Goal: Task Accomplishment & Management: Manage account settings

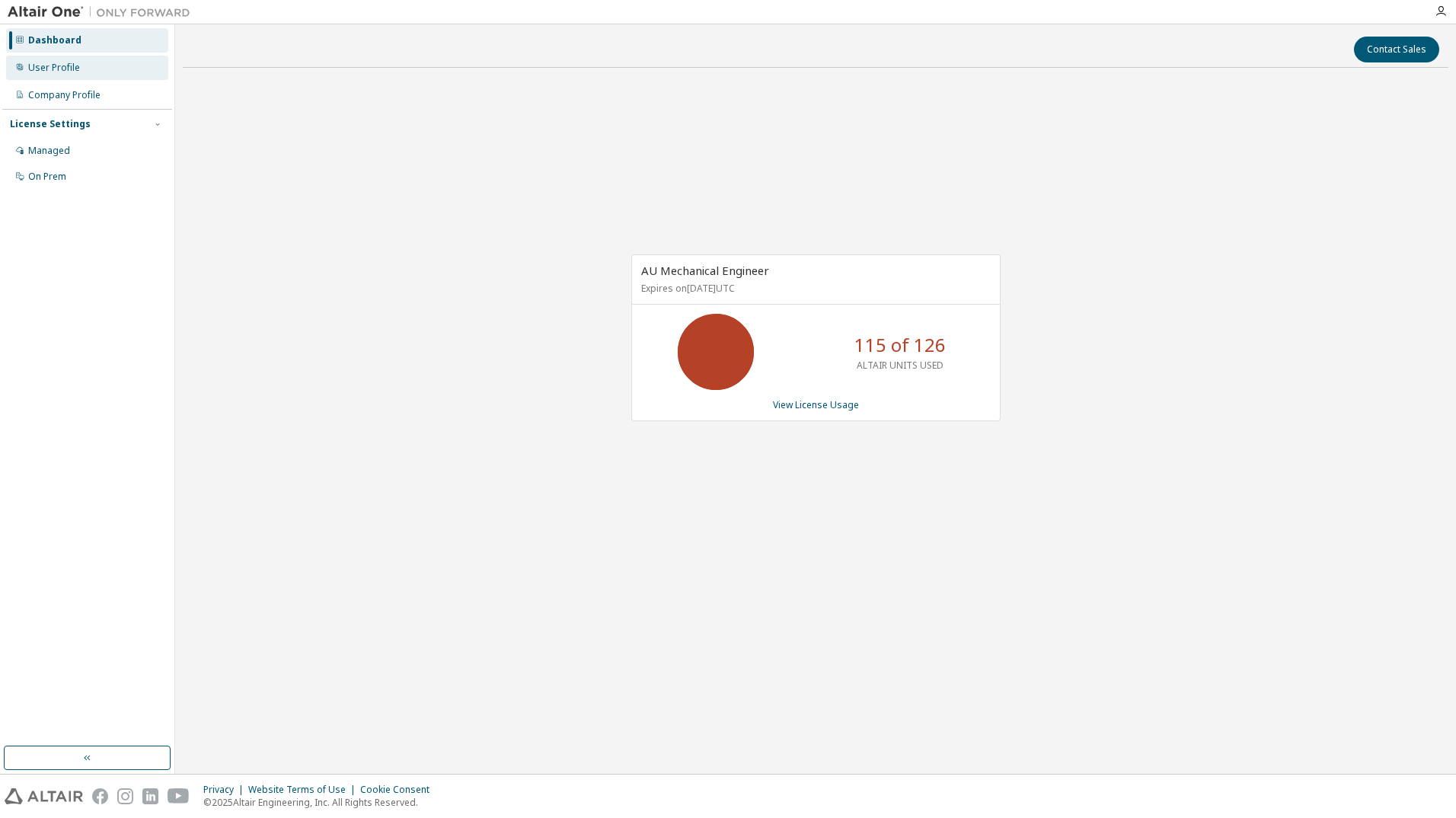
click at [91, 69] on div "User Profile" at bounding box center [88, 67] width 162 height 24
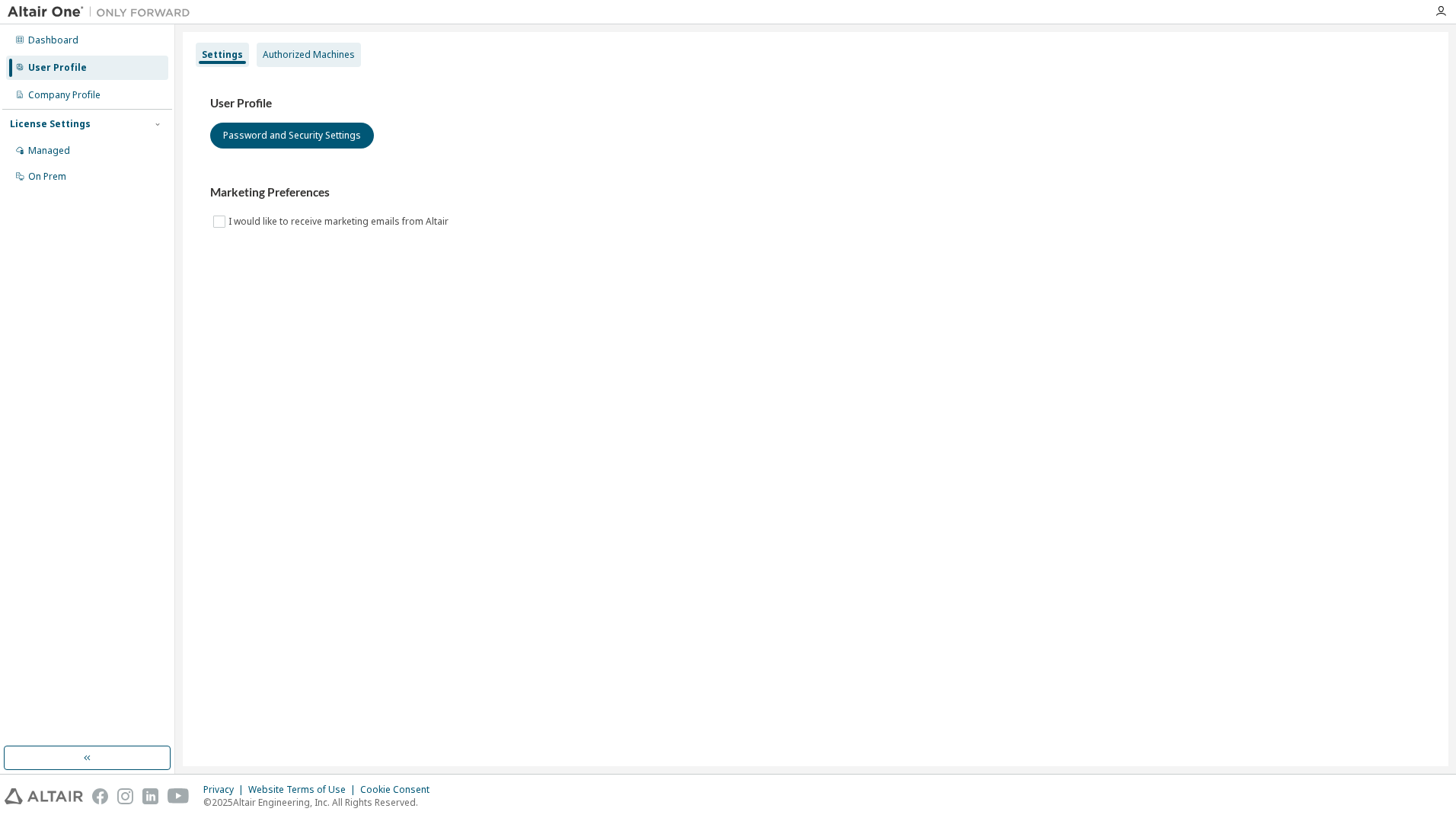
click at [305, 63] on div "Authorized Machines" at bounding box center [308, 54] width 104 height 24
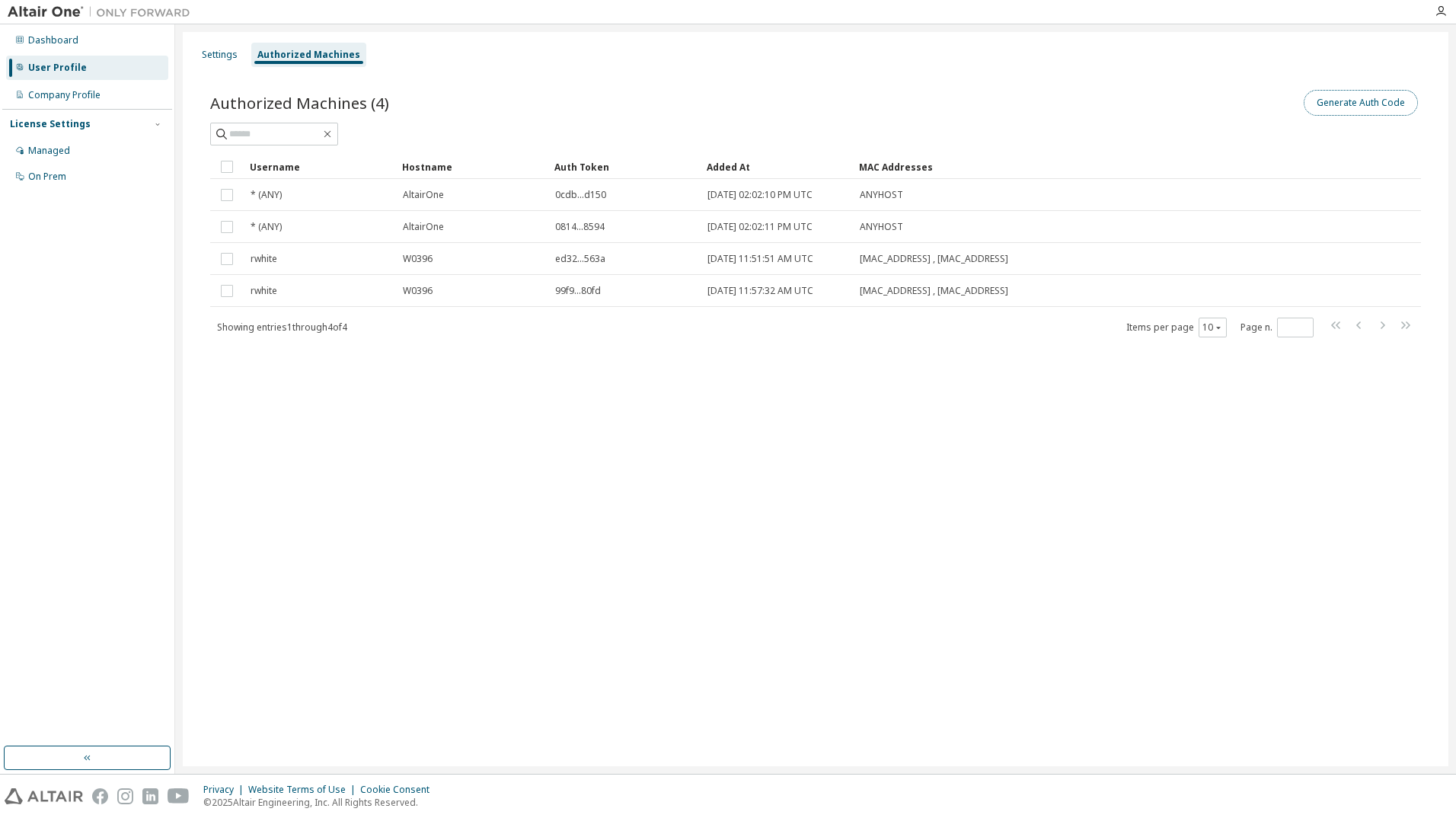
click at [1342, 100] on button "Generate Auth Code" at bounding box center [1361, 102] width 114 height 26
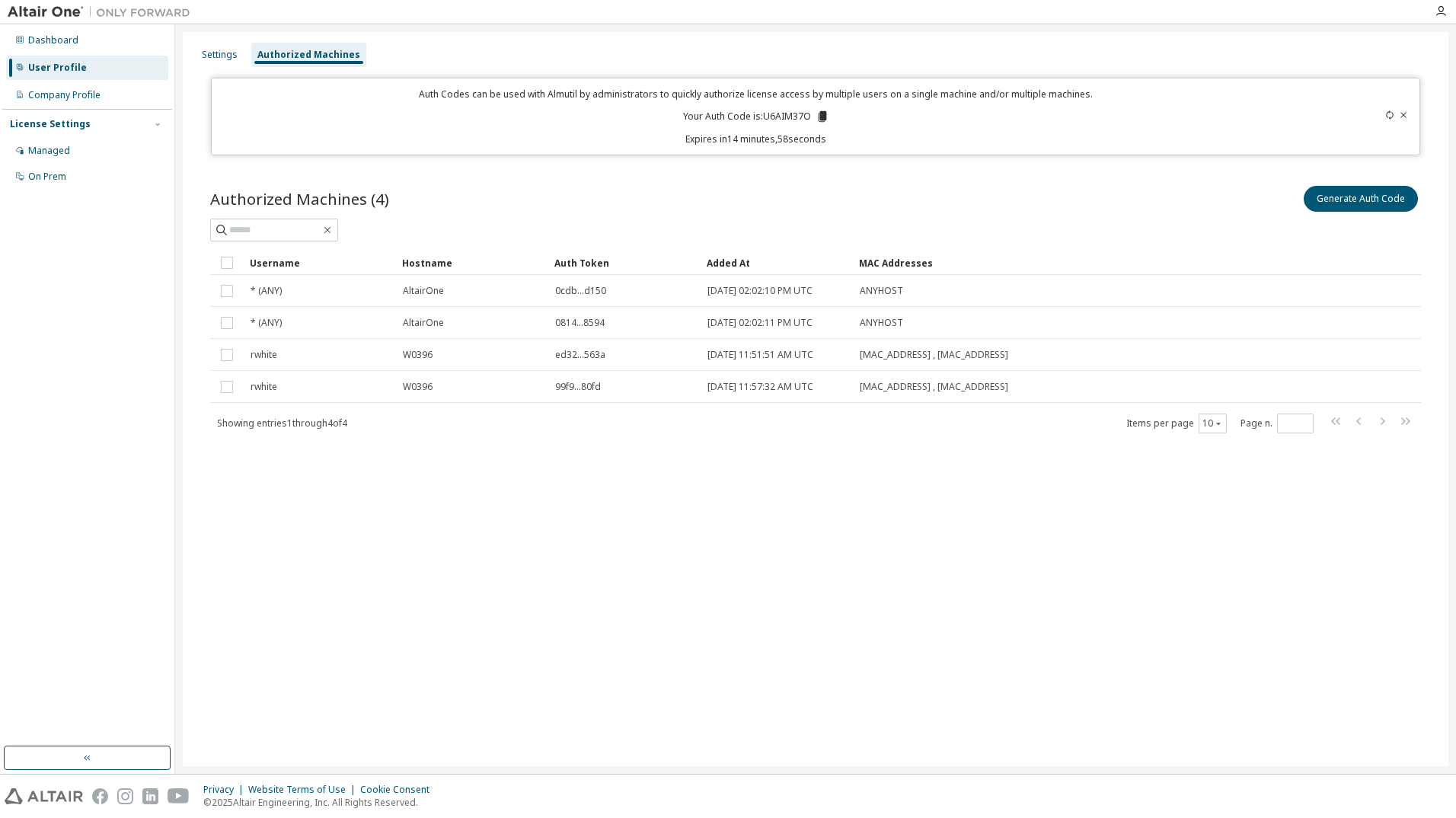
click at [785, 114] on p "Your Auth Code is: U6AIM37O" at bounding box center [756, 116] width 146 height 14
click at [784, 113] on p "Your Auth Code is: U6AIM37O" at bounding box center [756, 116] width 146 height 14
copy p "U6AIM37O"
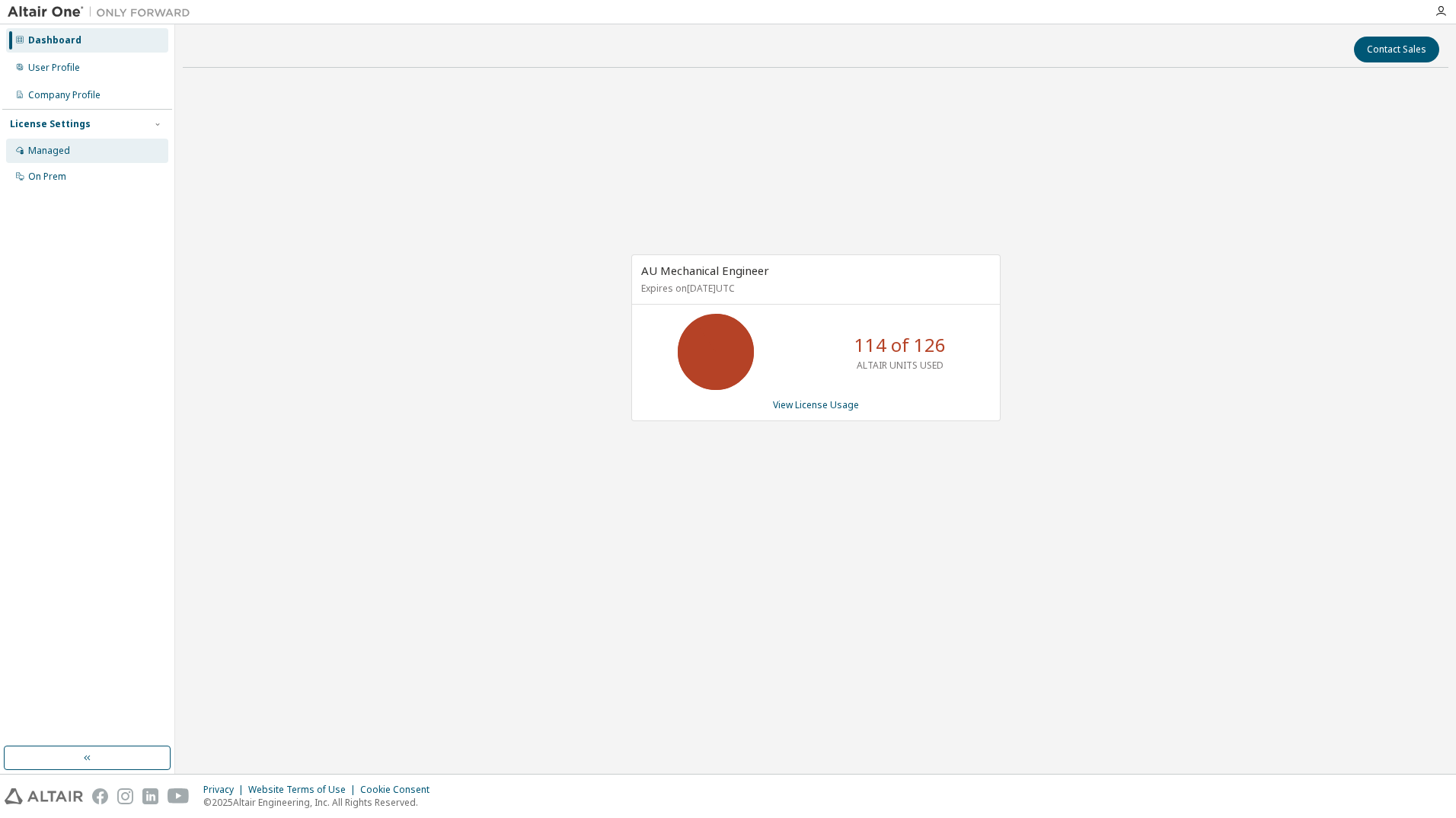
click at [119, 146] on div "Managed" at bounding box center [88, 150] width 162 height 24
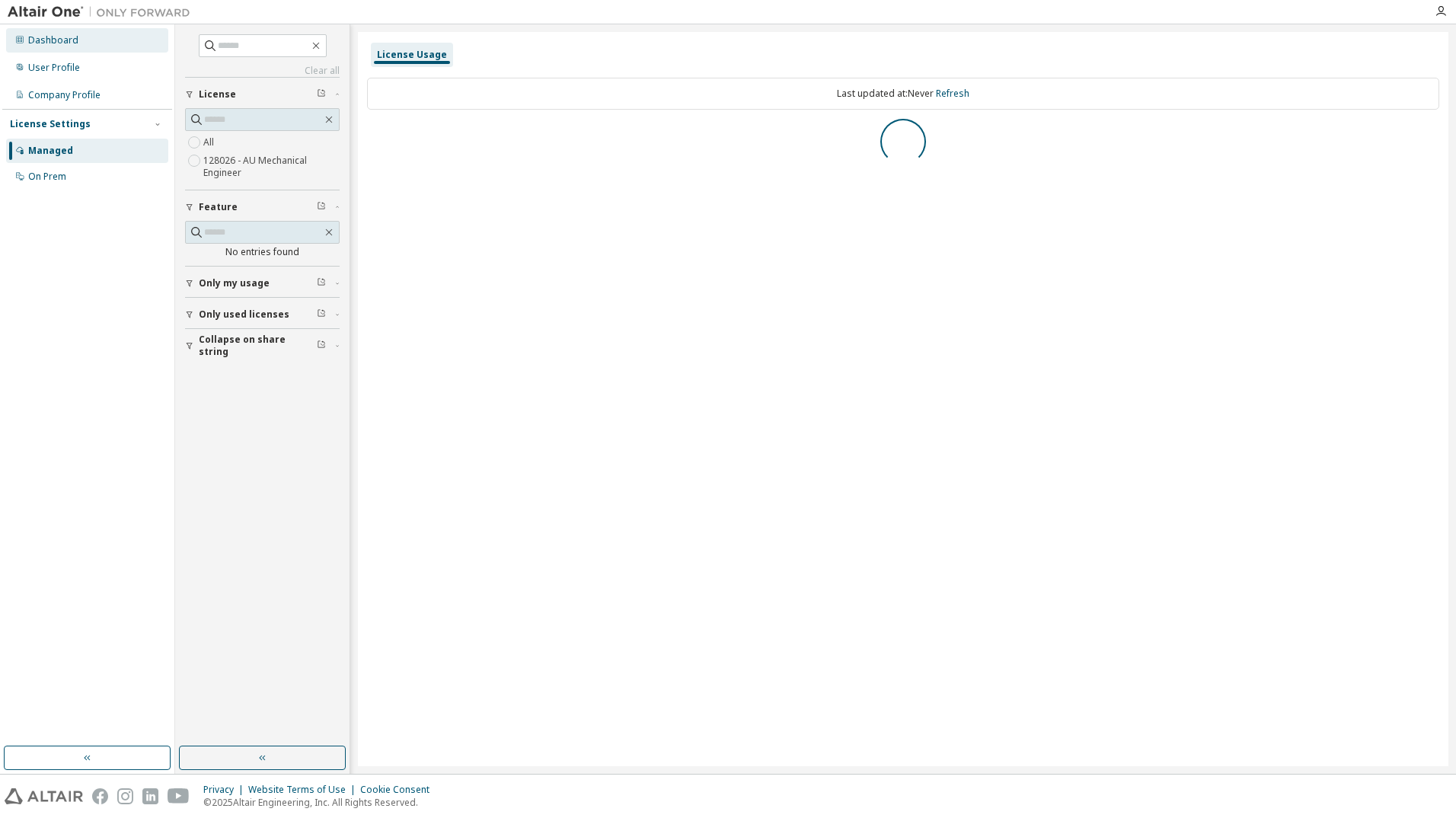
click at [91, 42] on div "Dashboard" at bounding box center [88, 41] width 162 height 24
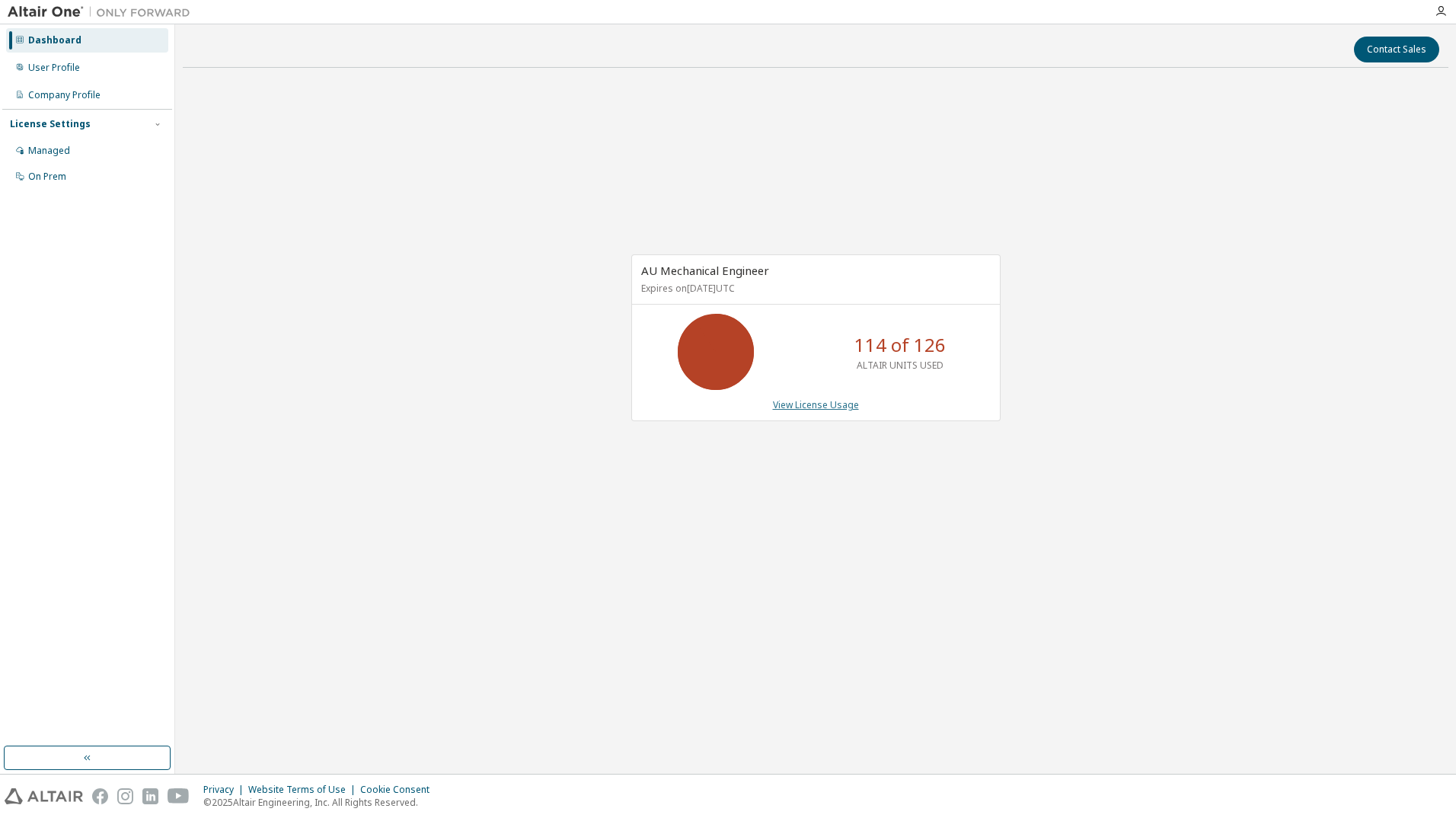
click at [832, 405] on link "View License Usage" at bounding box center [815, 404] width 86 height 13
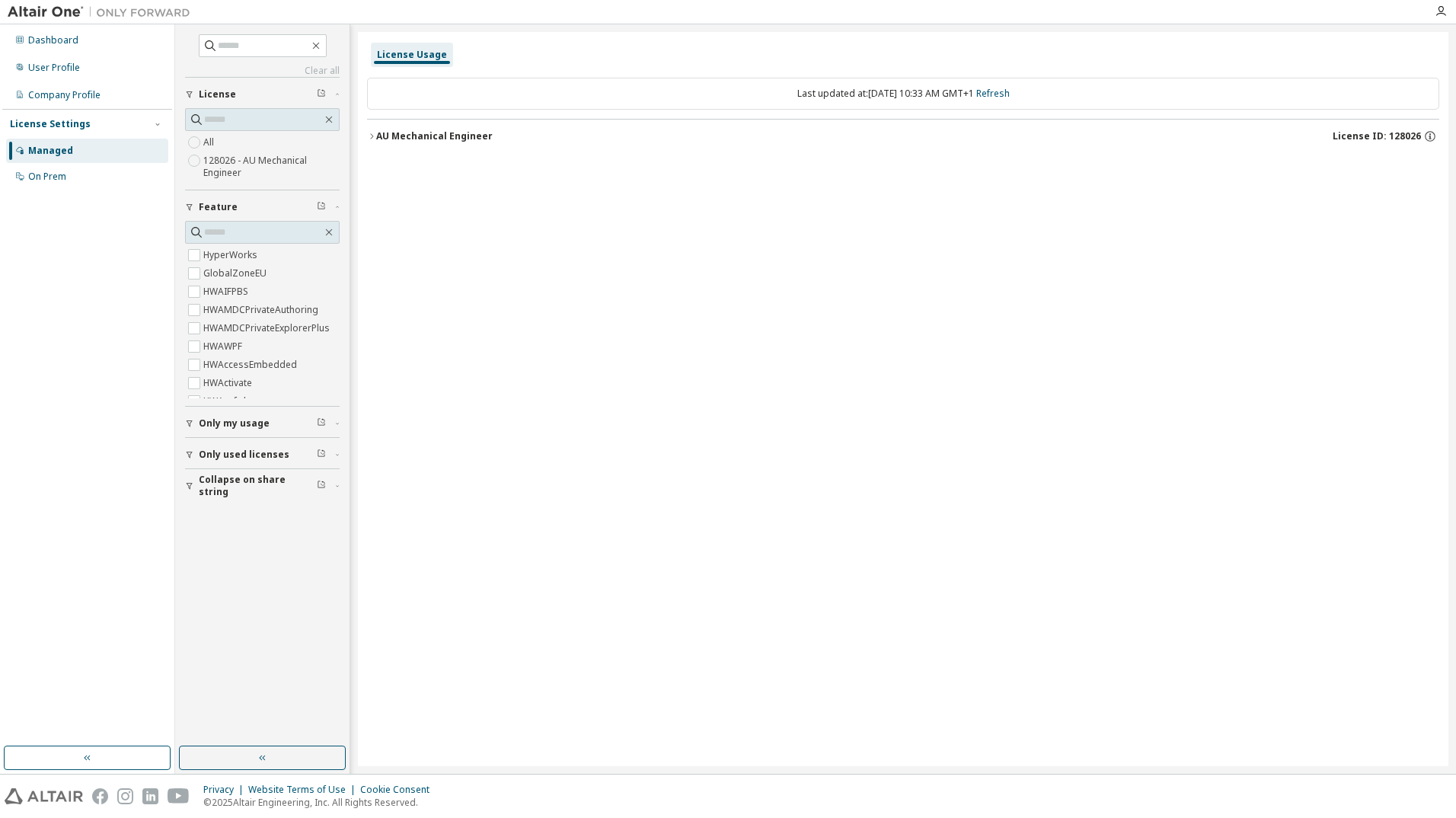
click at [370, 137] on icon "button" at bounding box center [371, 137] width 9 height 9
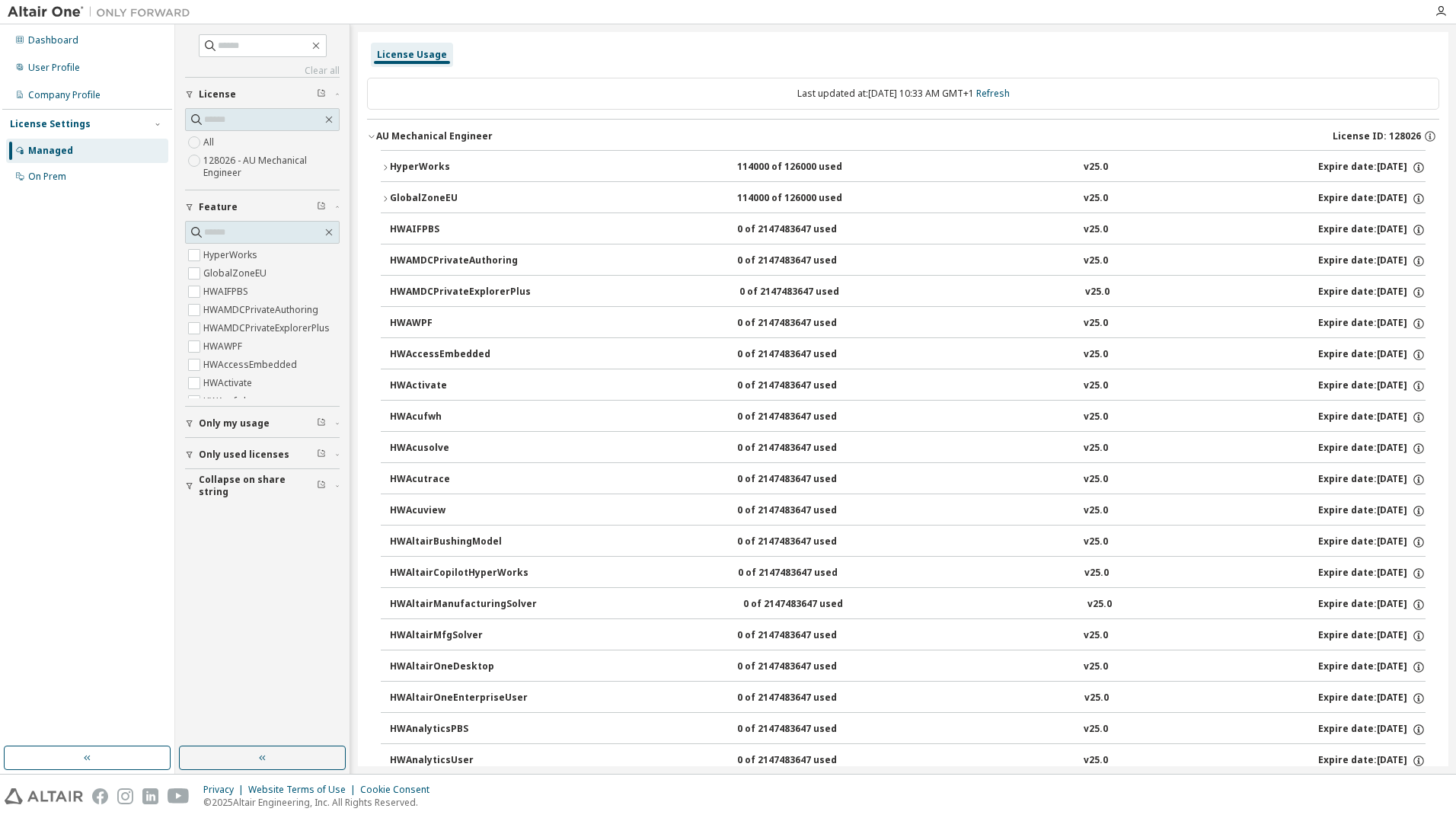
click at [384, 163] on icon "button" at bounding box center [385, 167] width 9 height 9
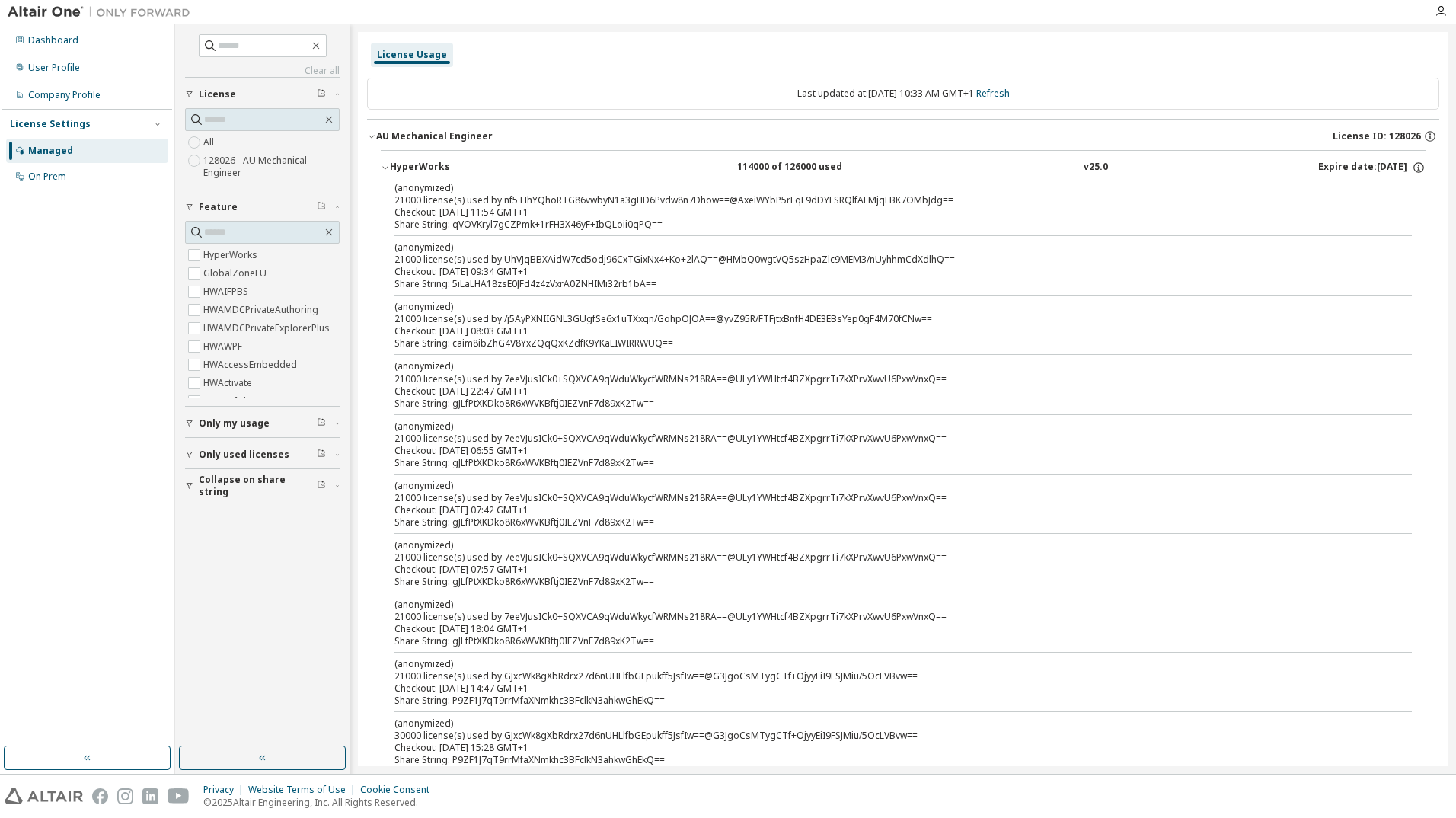
click at [372, 134] on icon "button" at bounding box center [371, 137] width 9 height 9
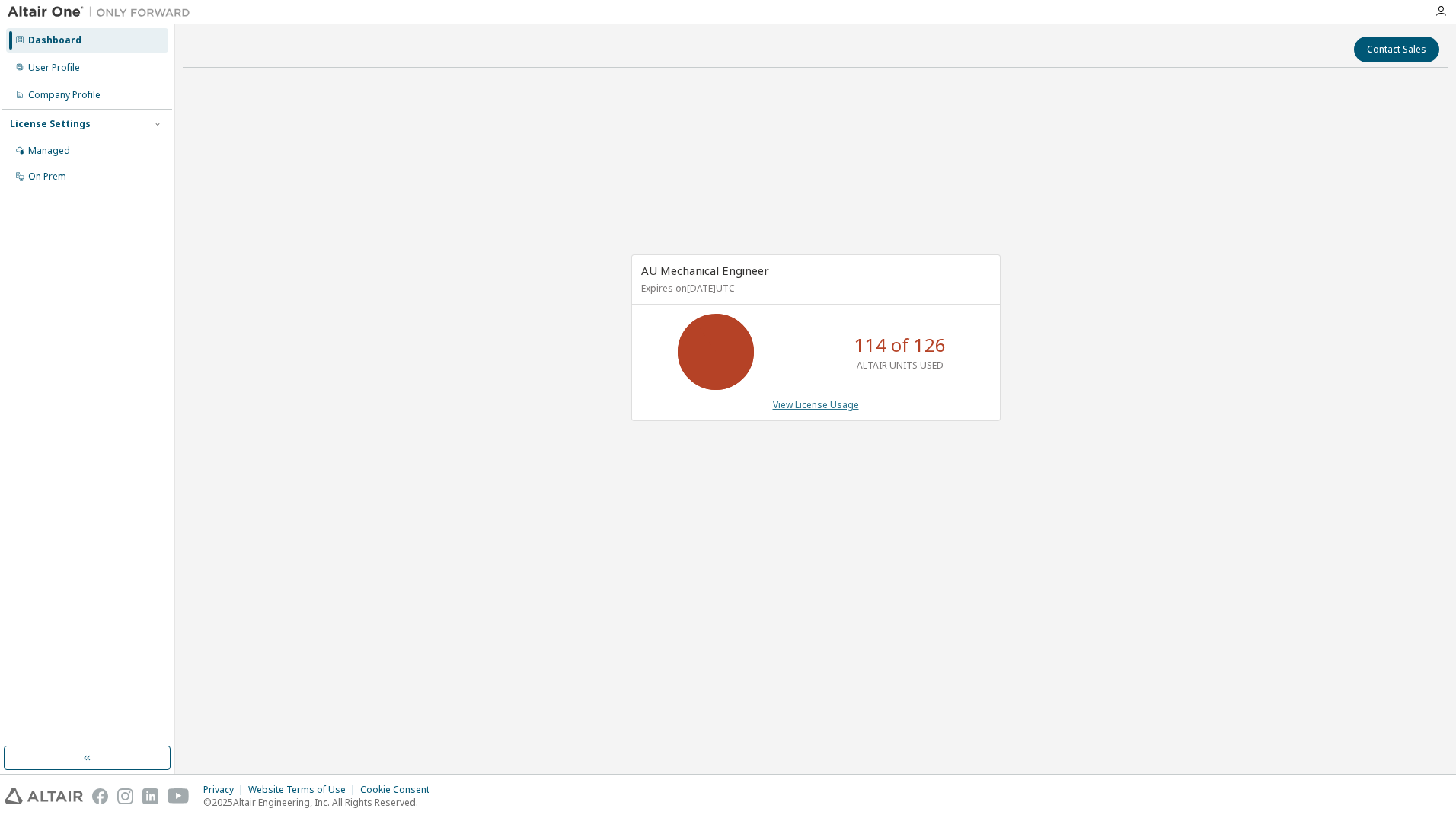
click at [784, 406] on link "View License Usage" at bounding box center [815, 404] width 86 height 13
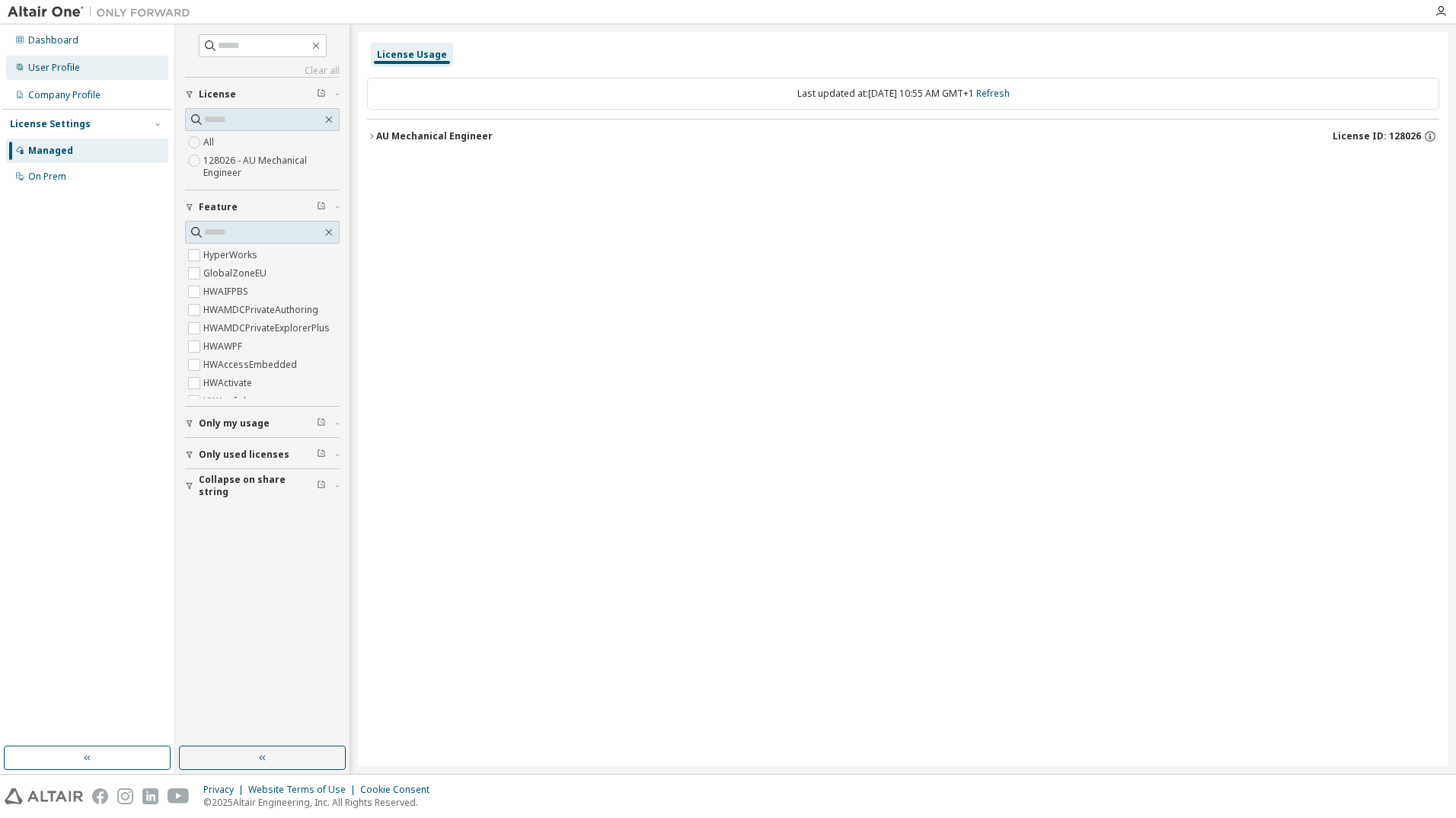
click at [80, 63] on div "User Profile" at bounding box center [88, 67] width 162 height 24
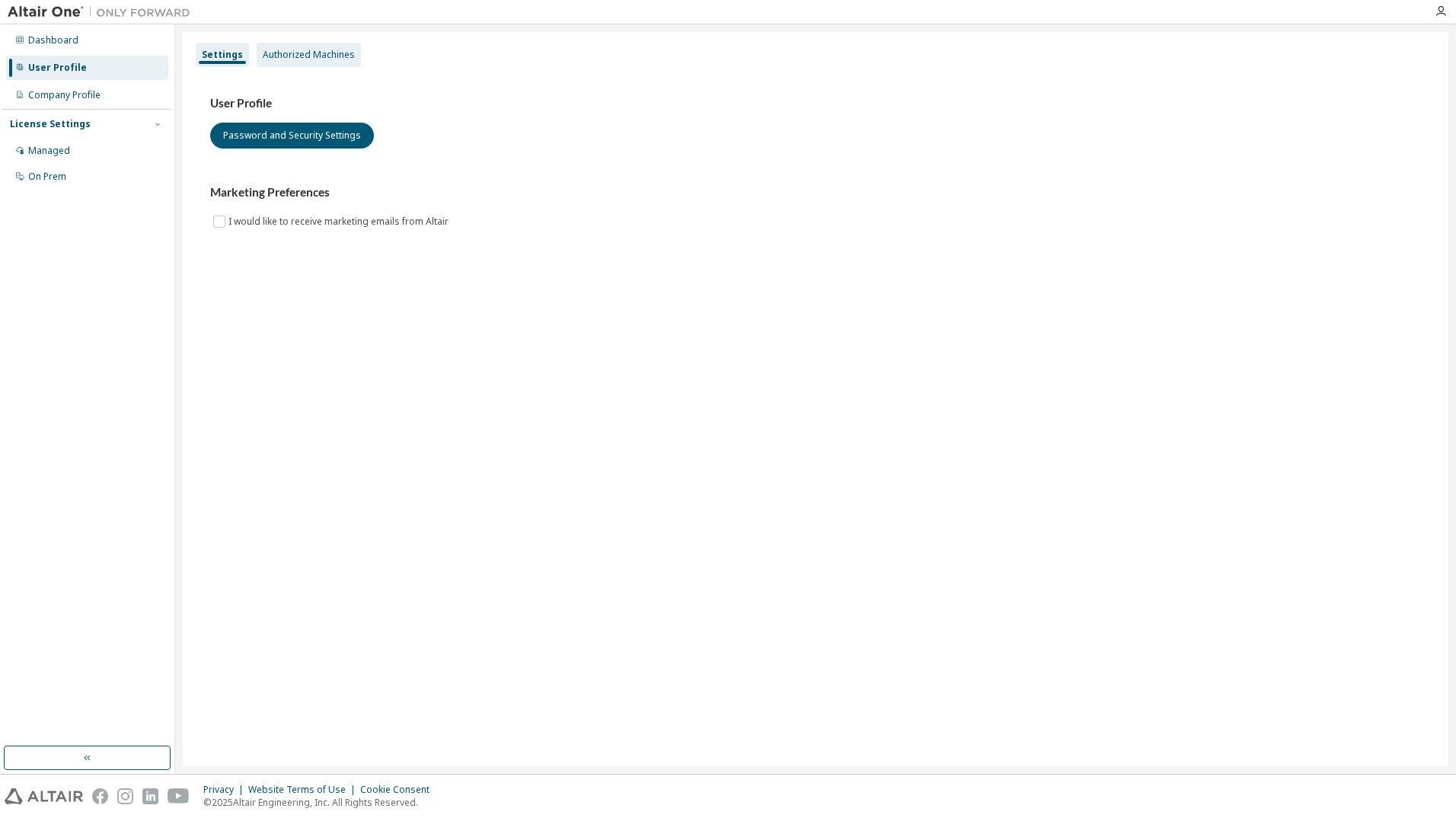
click at [303, 60] on div "Authorized Machines" at bounding box center [309, 54] width 92 height 12
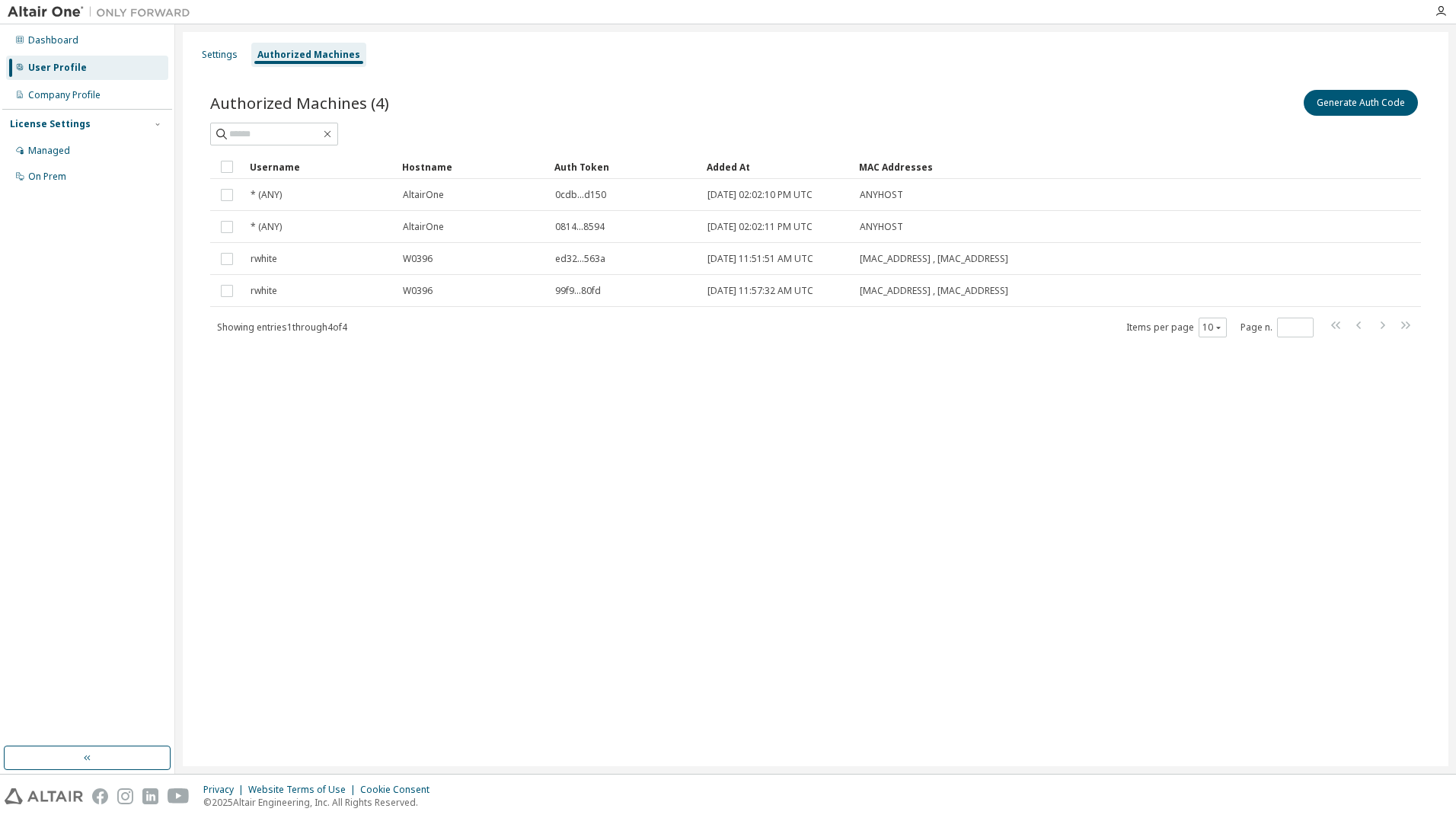
click at [655, 376] on div "Authorized Machines (4) Generate Auth Code Clear Load Save Save As Field Operat…" at bounding box center [815, 223] width 1247 height 309
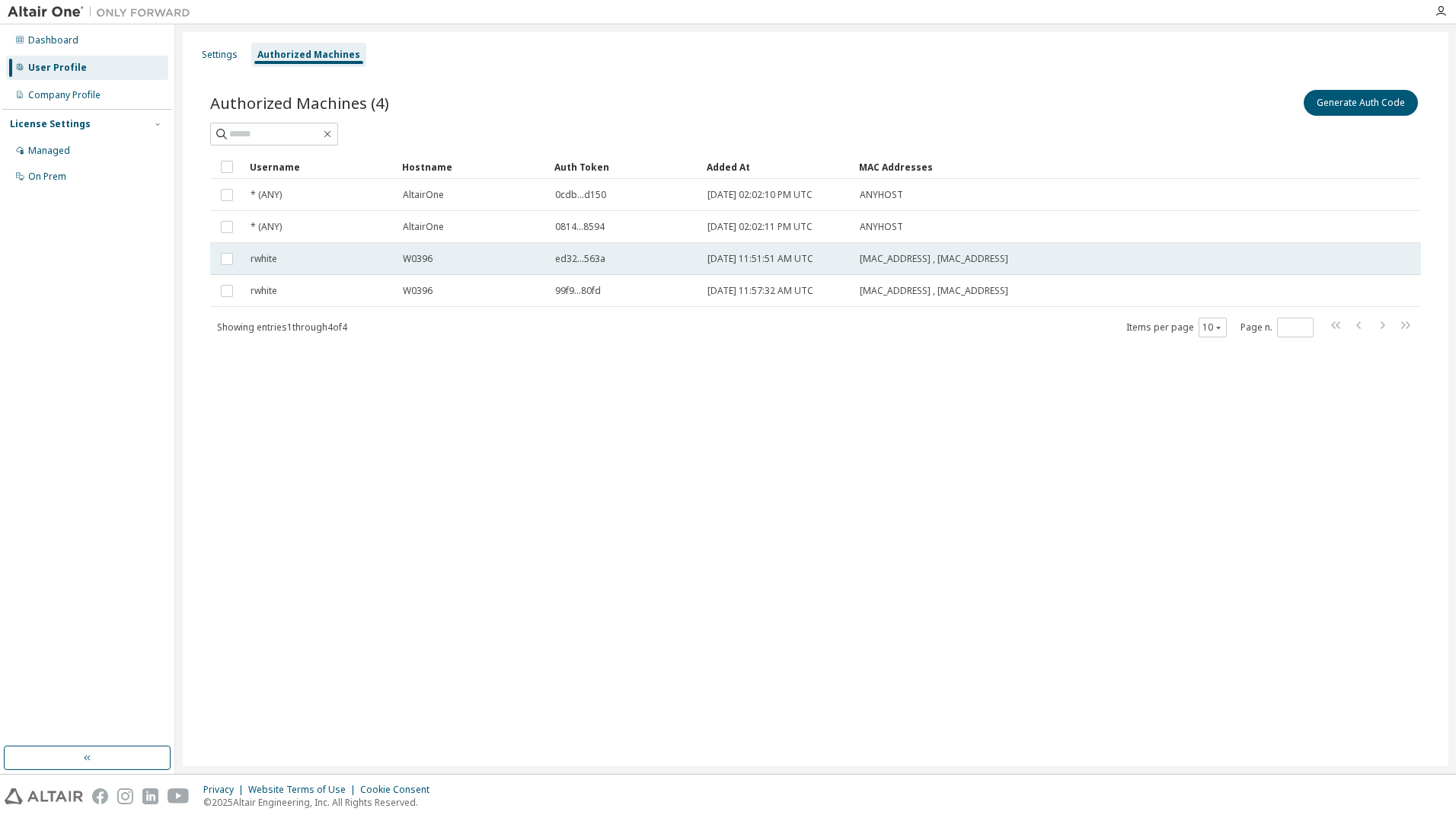
click at [408, 263] on span "W0396" at bounding box center [417, 259] width 30 height 12
click at [423, 260] on span "W0396" at bounding box center [417, 259] width 30 height 12
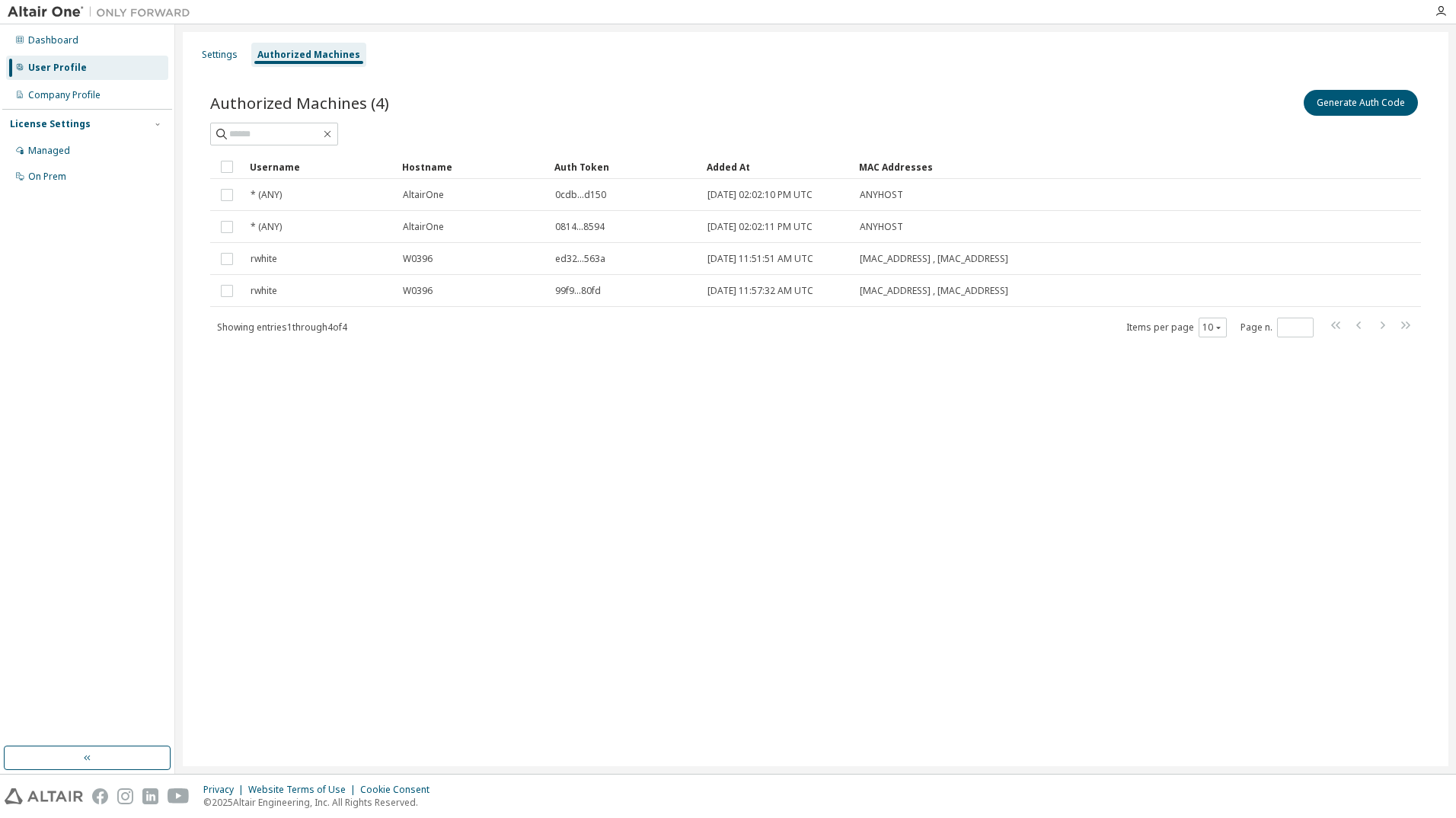
click at [423, 260] on span "W0396" at bounding box center [417, 259] width 30 height 12
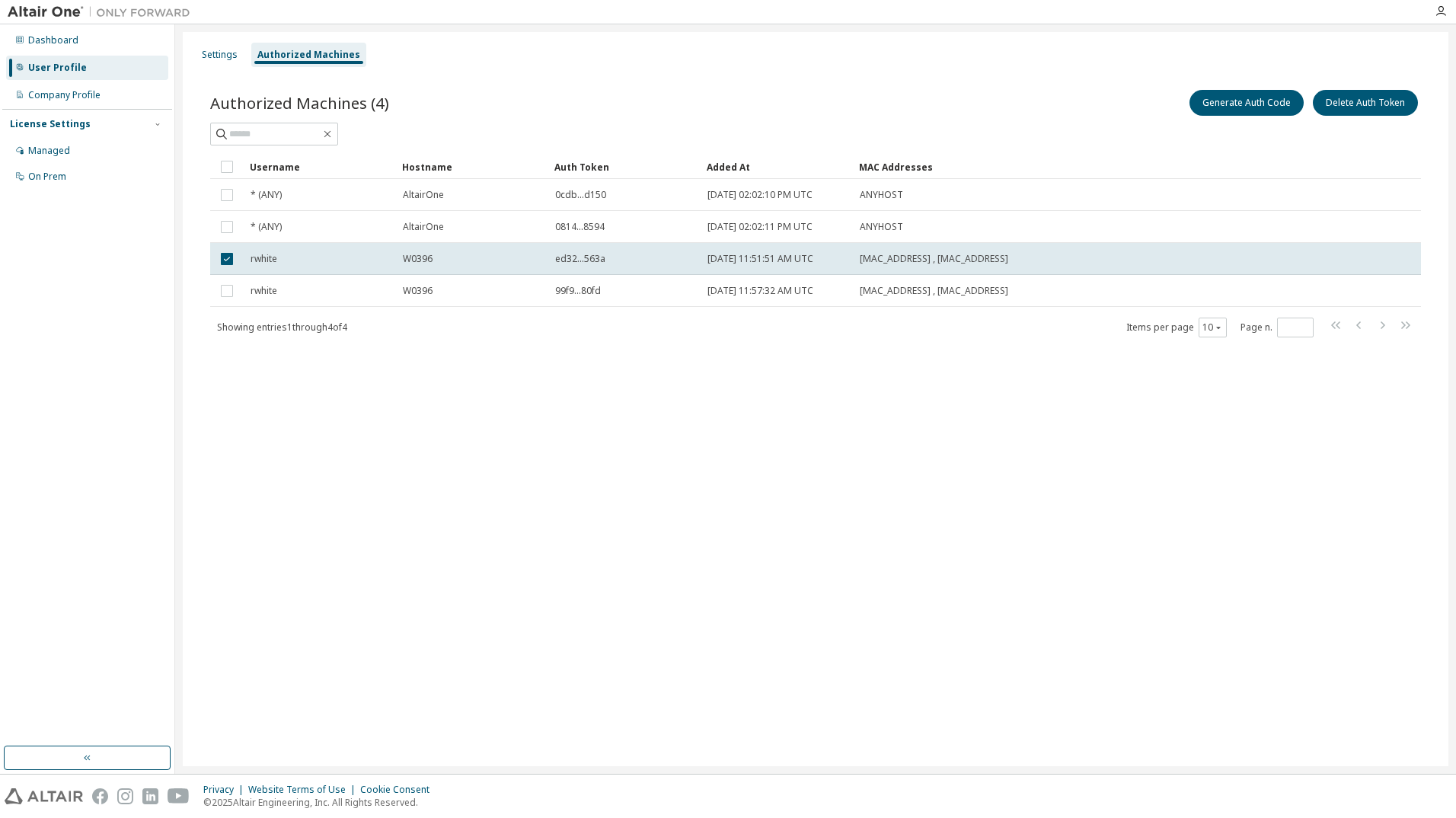
click at [488, 535] on div "Settings Authorized Machines Authorized Machines (4) Generate Auth Code Delete …" at bounding box center [815, 399] width 1266 height 734
click at [56, 151] on div "Managed" at bounding box center [49, 150] width 42 height 12
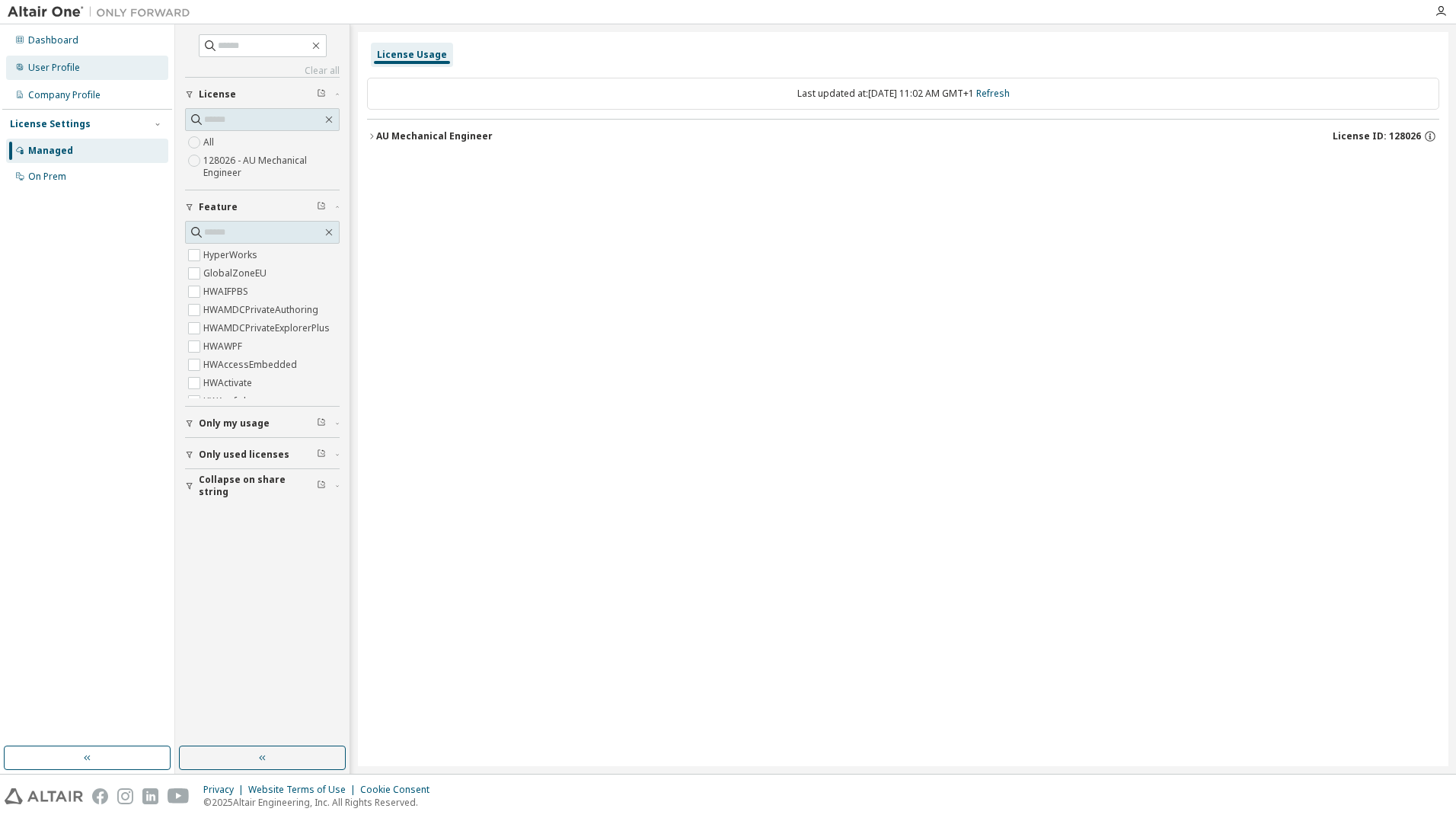
click at [66, 63] on div "User Profile" at bounding box center [54, 67] width 52 height 12
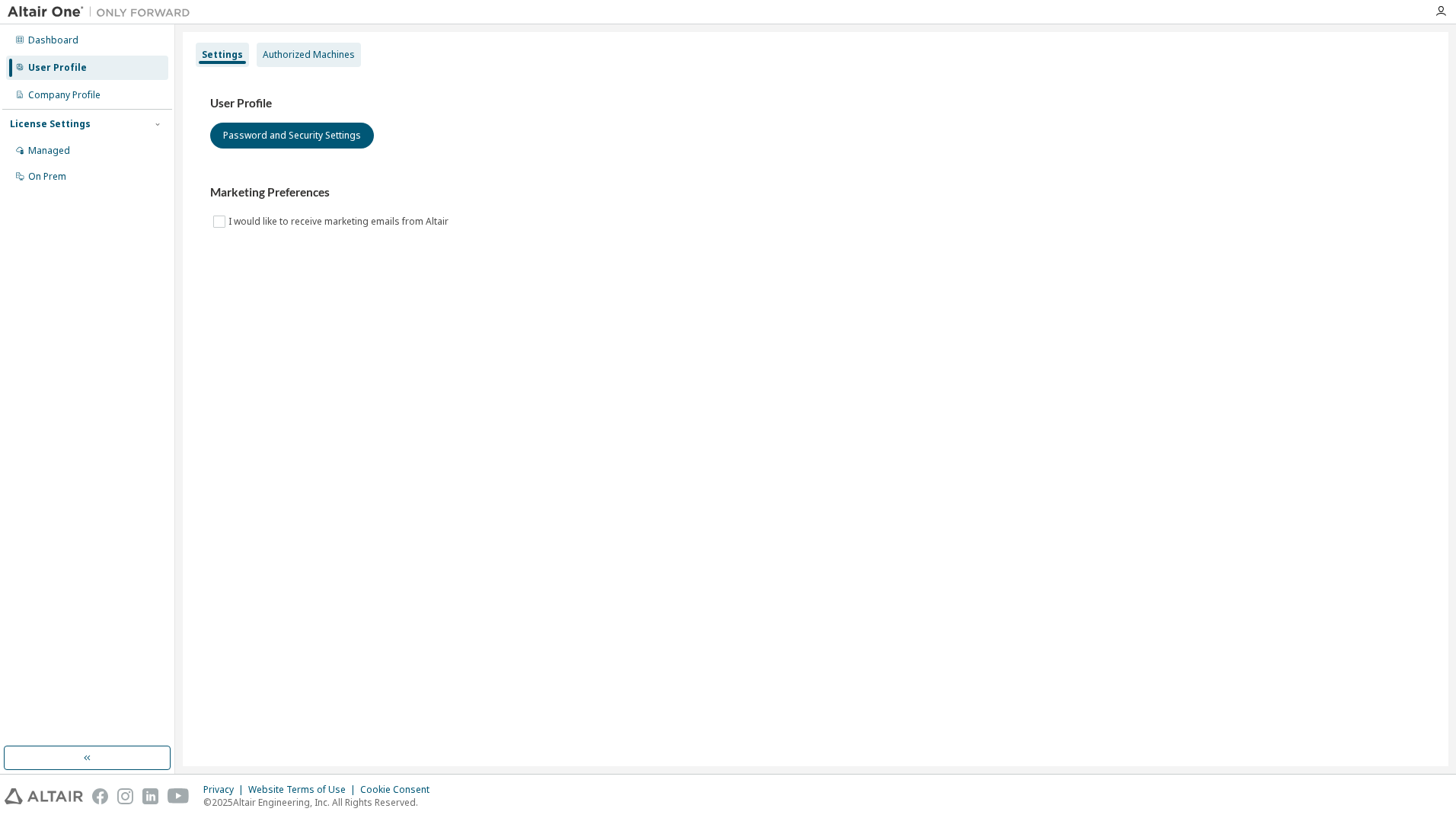
click at [299, 50] on div "Authorized Machines" at bounding box center [309, 54] width 92 height 12
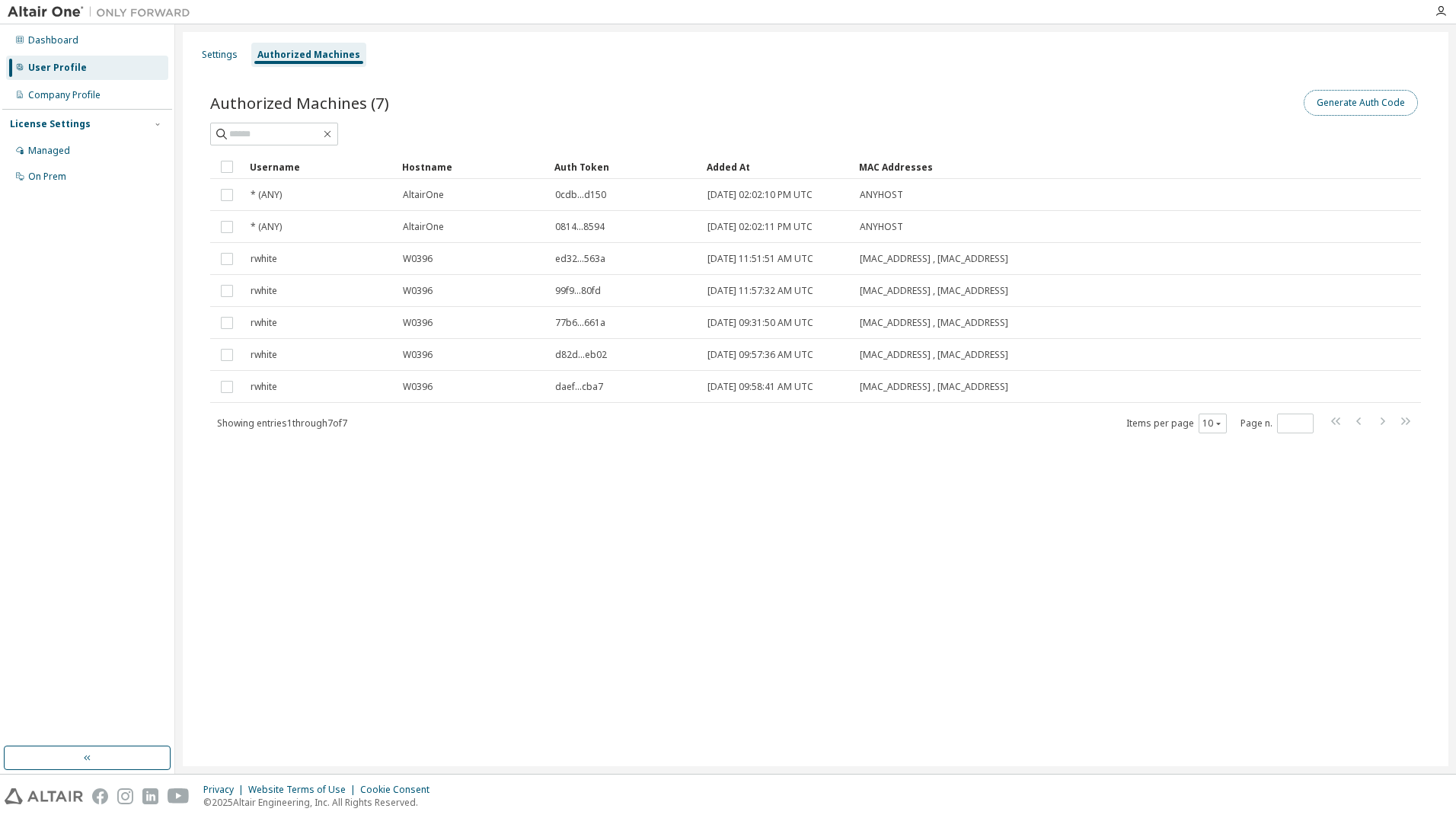
click at [1370, 98] on button "Generate Auth Code" at bounding box center [1361, 102] width 114 height 26
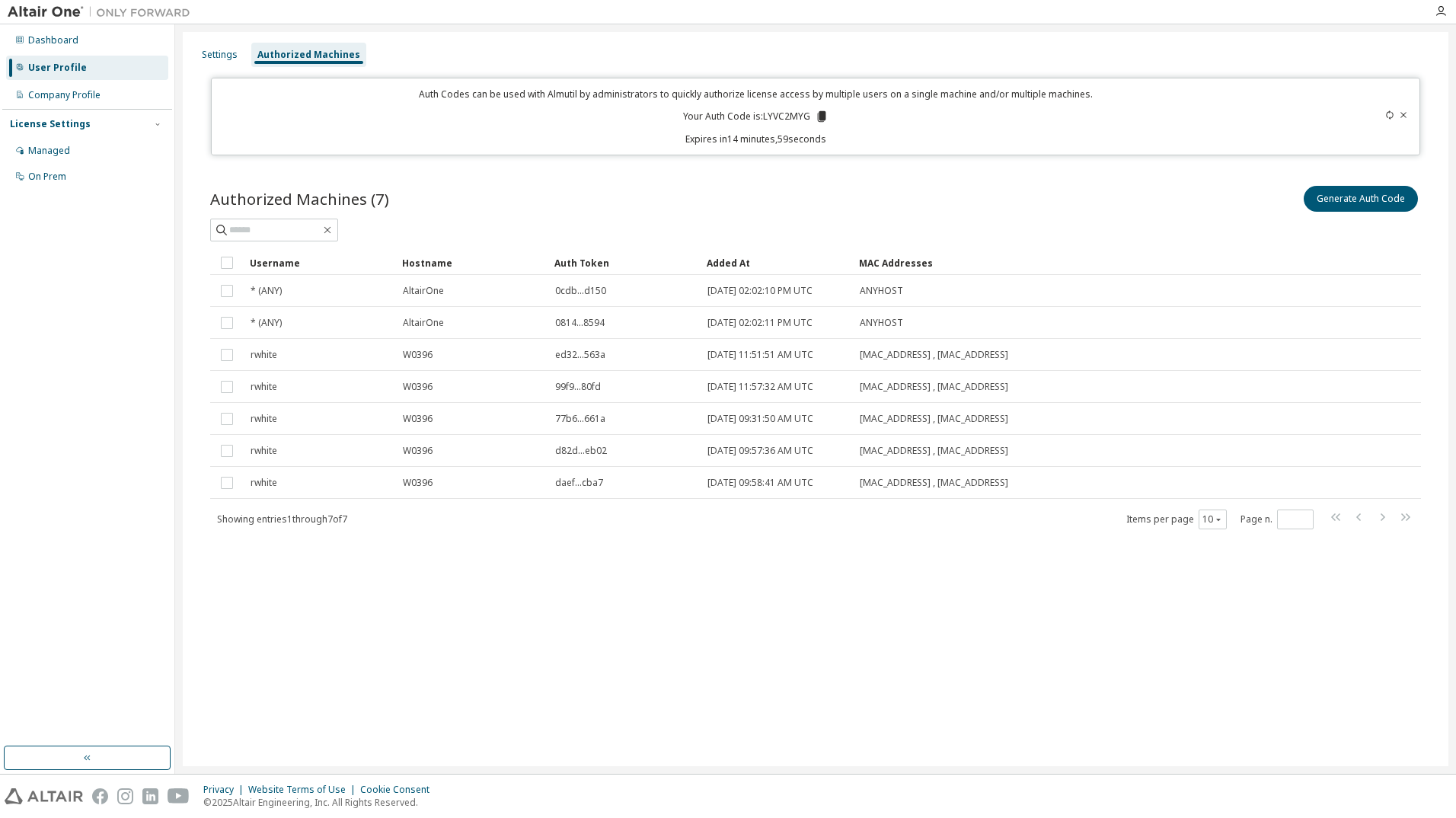
click at [778, 119] on p "Your Auth Code is: LYVC2MYG" at bounding box center [756, 116] width 146 height 14
copy p "LYVC2MYG"
click at [840, 632] on div "Settings Authorized Machines Auth Codes can be used with Almutil by administrat…" at bounding box center [815, 399] width 1266 height 734
click at [586, 601] on div "Settings Authorized Machines Auth Codes can be used with Almutil by administrat…" at bounding box center [815, 399] width 1266 height 734
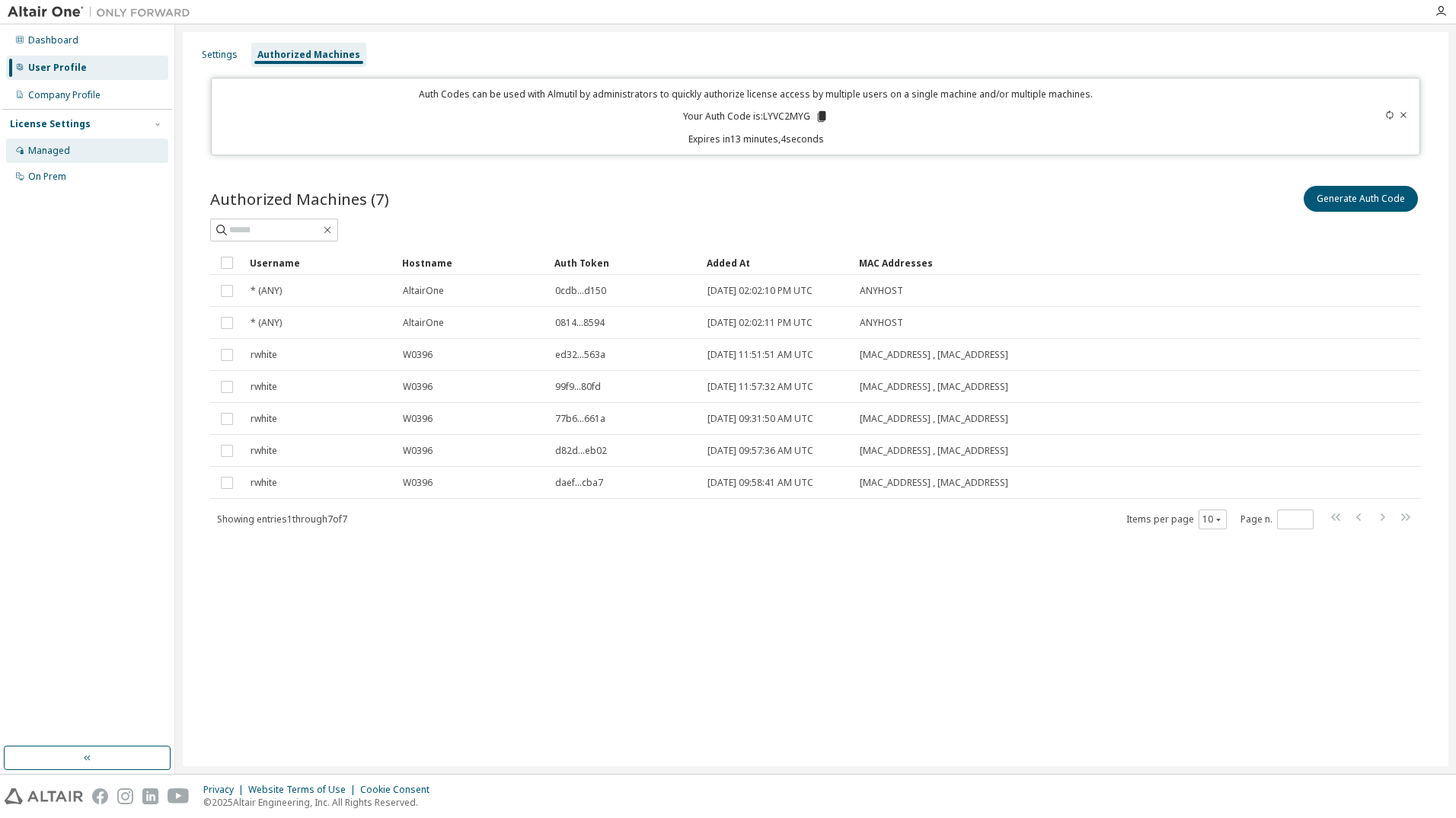
click at [107, 143] on div "Managed" at bounding box center [88, 150] width 162 height 24
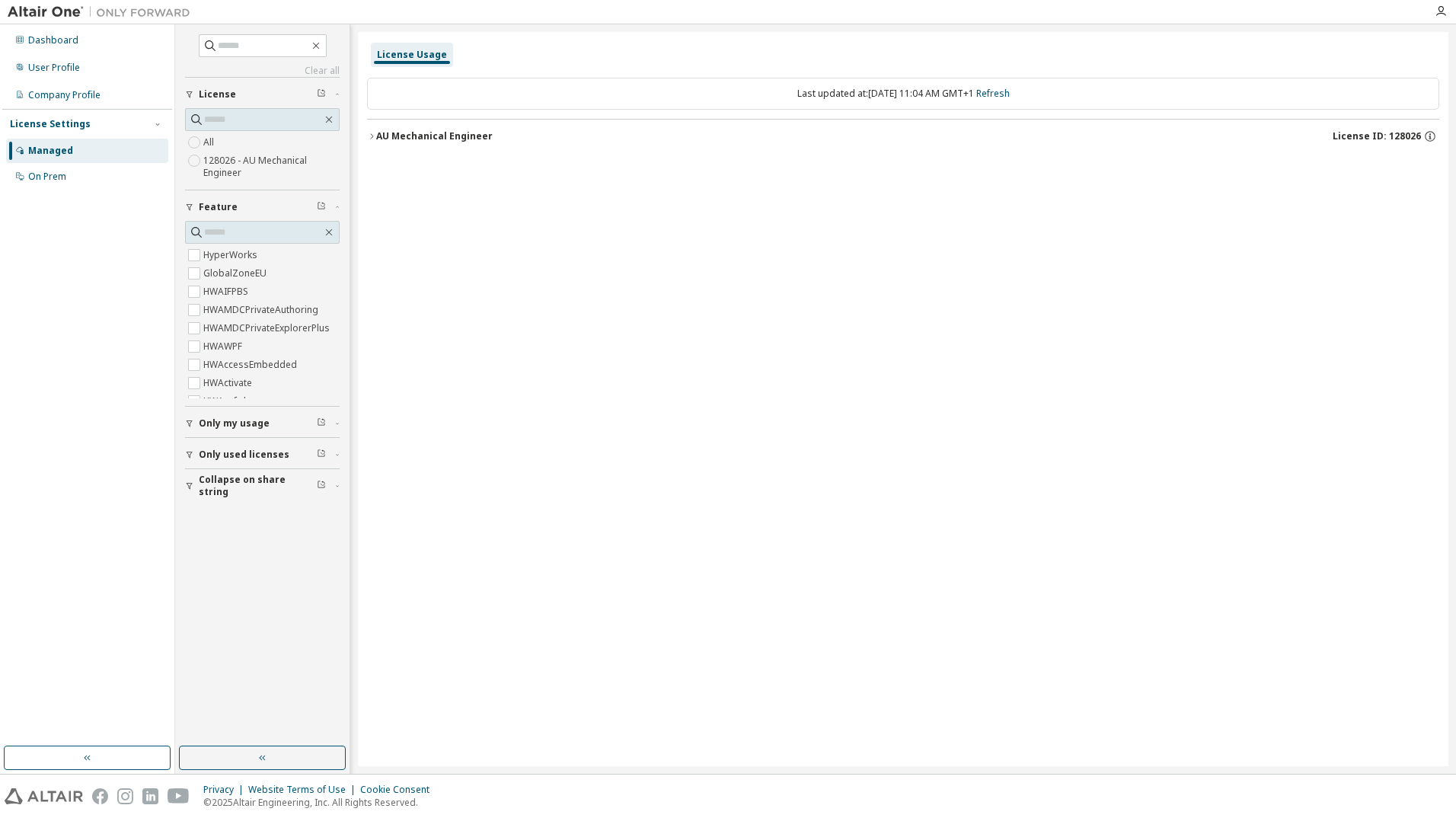
click at [405, 53] on div "License Usage" at bounding box center [412, 54] width 70 height 12
click at [374, 132] on icon "button" at bounding box center [371, 137] width 9 height 9
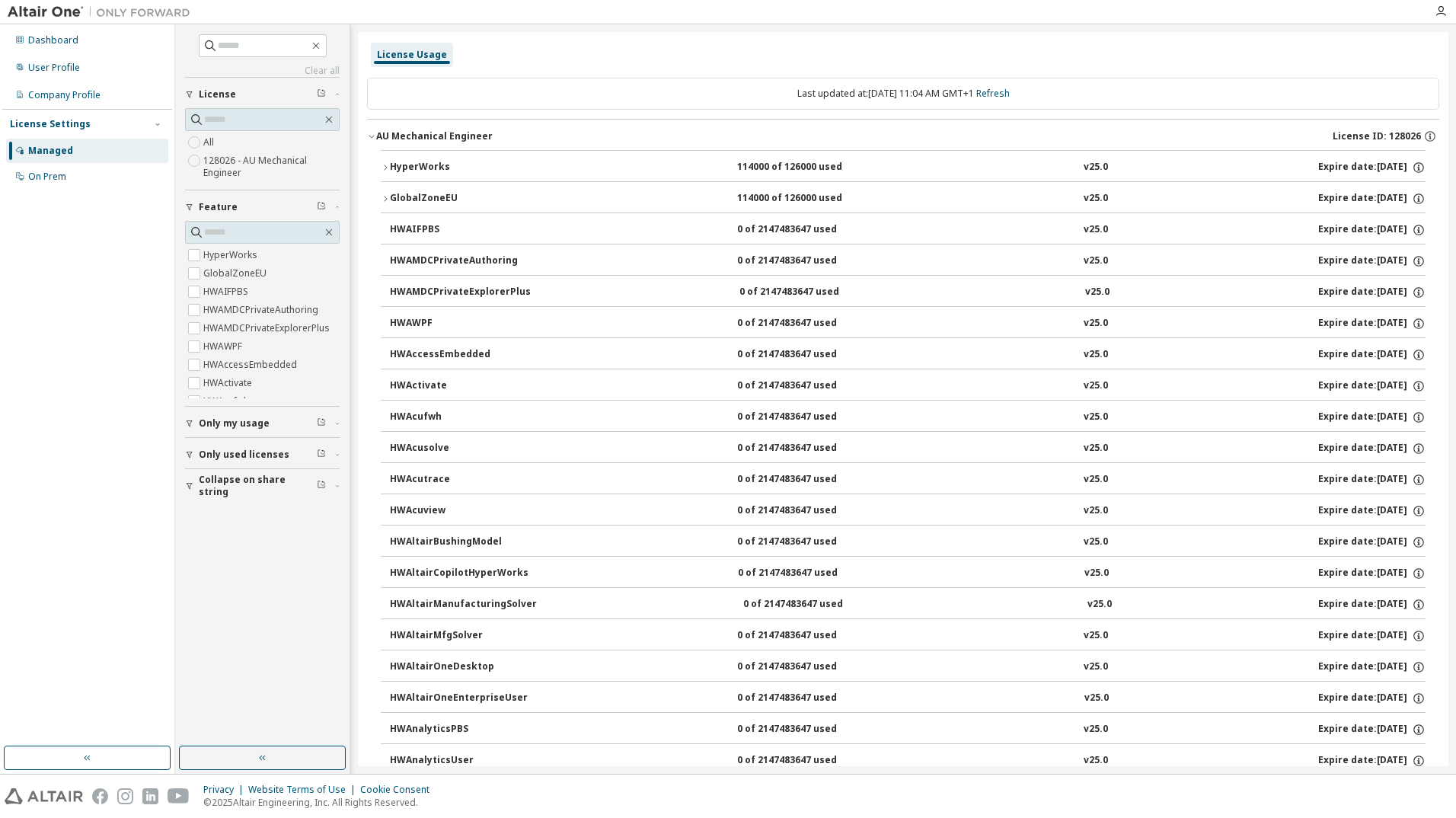
click at [384, 164] on icon "button" at bounding box center [385, 167] width 9 height 9
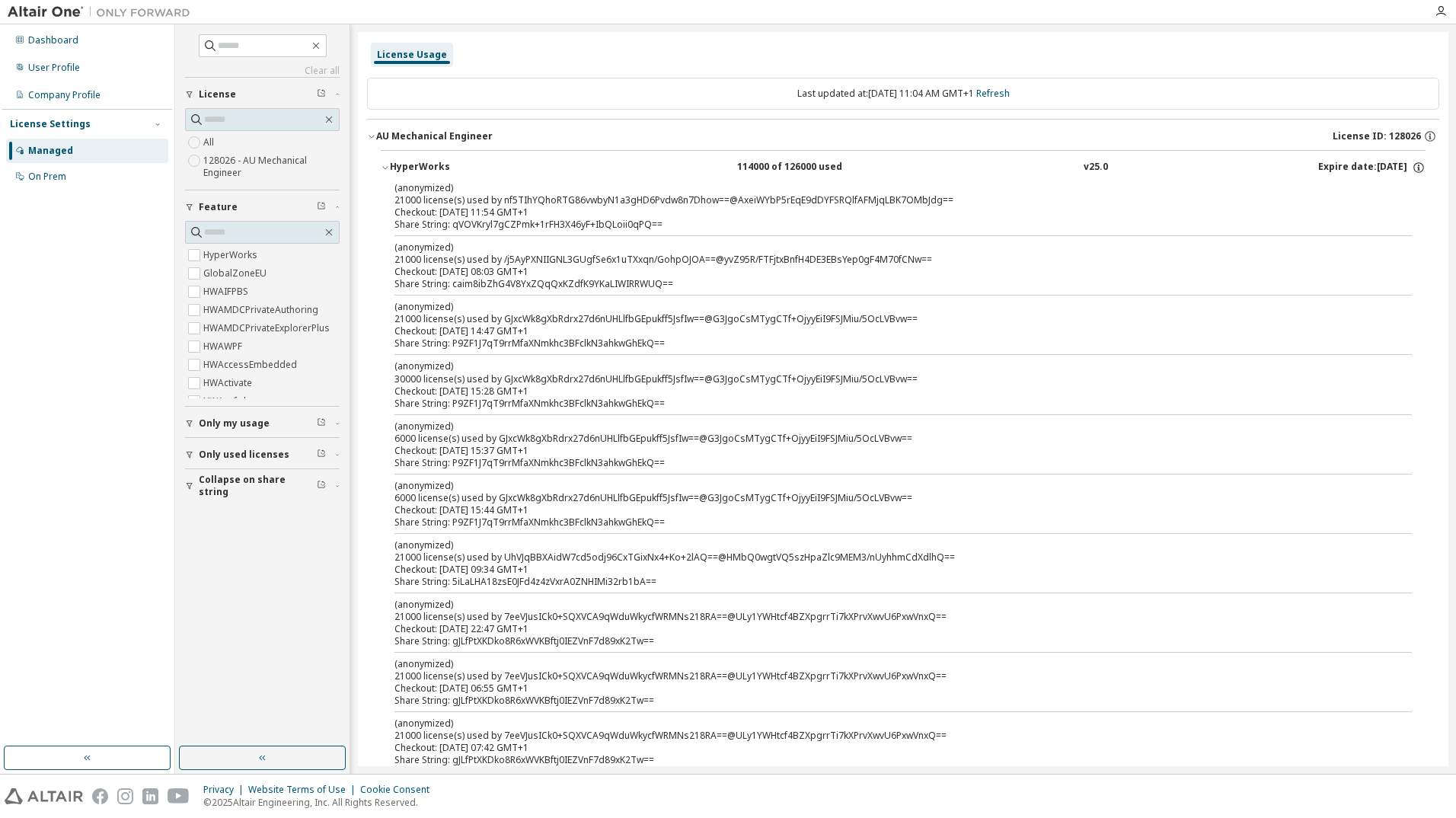
click at [386, 169] on icon "button" at bounding box center [385, 167] width 9 height 9
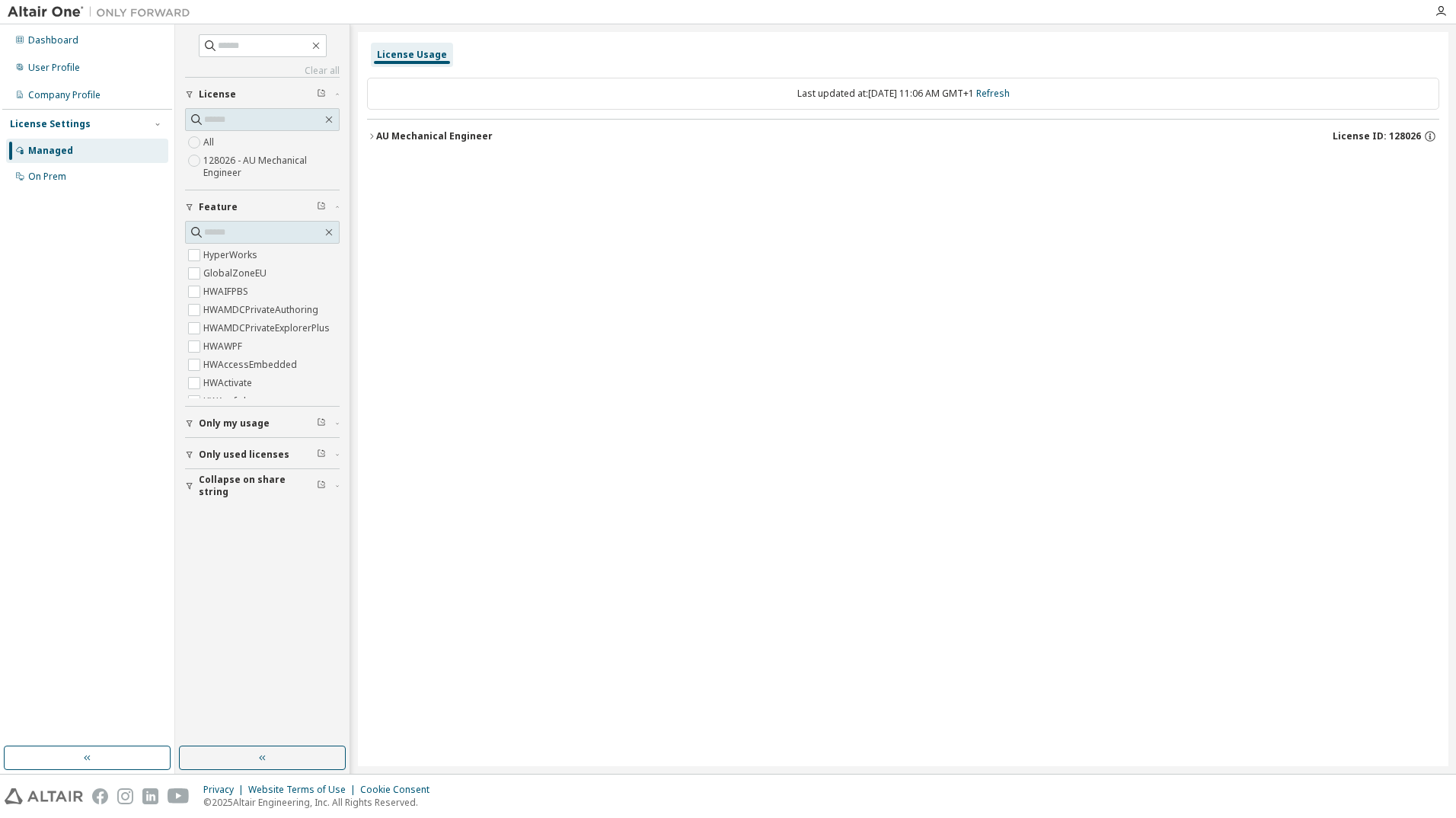
click at [371, 136] on icon "button" at bounding box center [371, 137] width 9 height 9
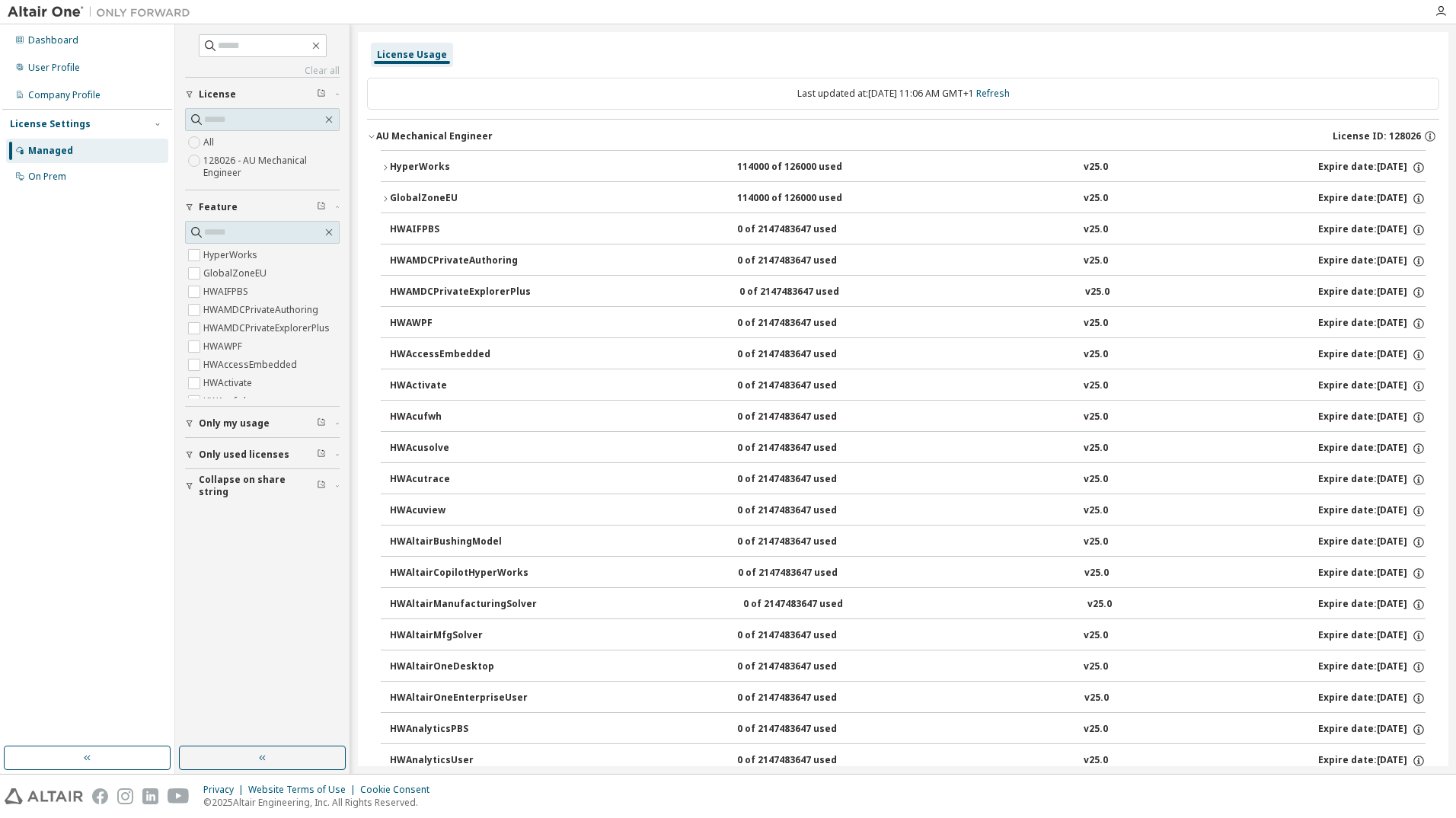
click at [387, 166] on icon "button" at bounding box center [385, 167] width 9 height 9
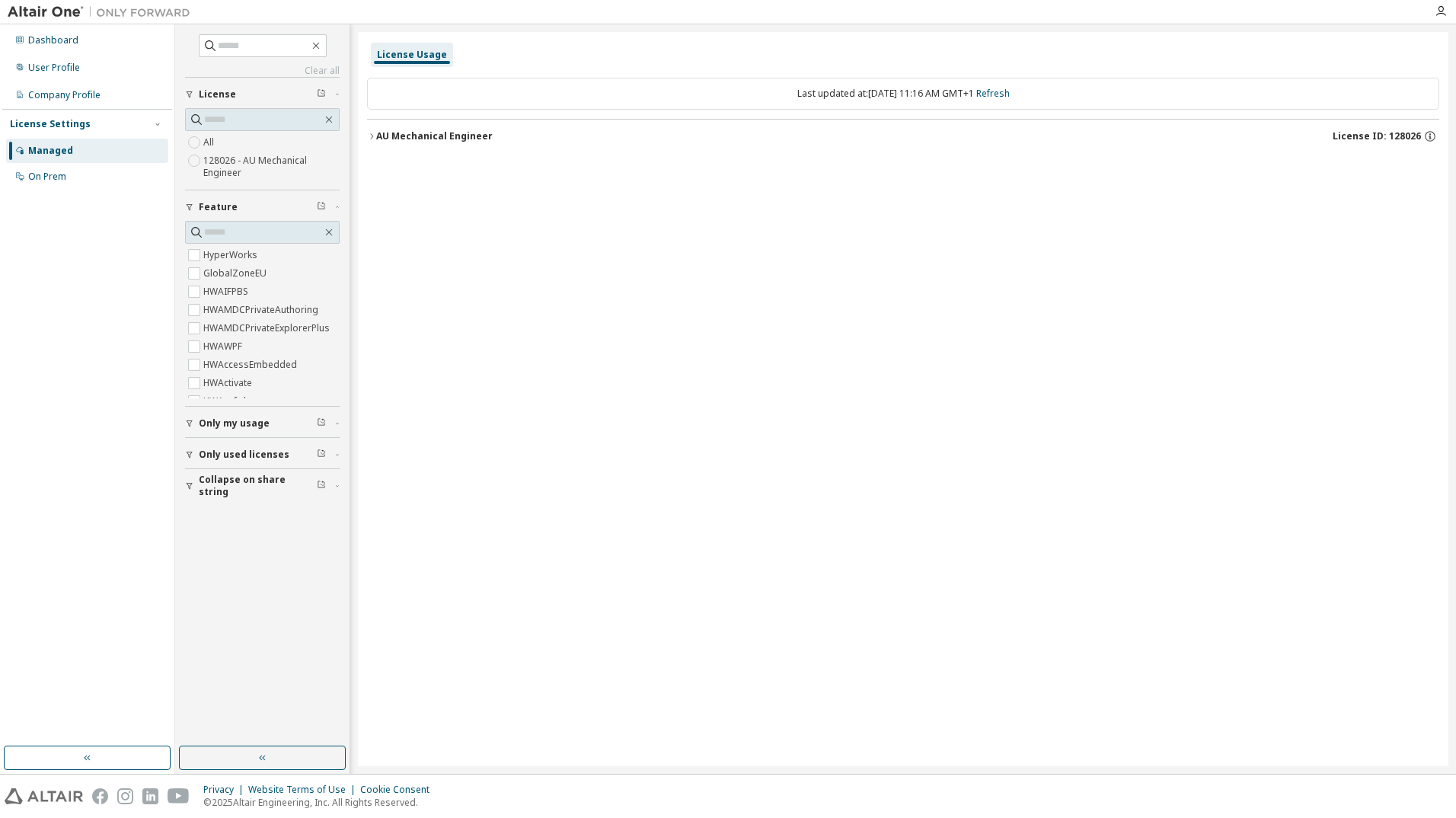
click at [369, 135] on icon "button" at bounding box center [371, 137] width 9 height 9
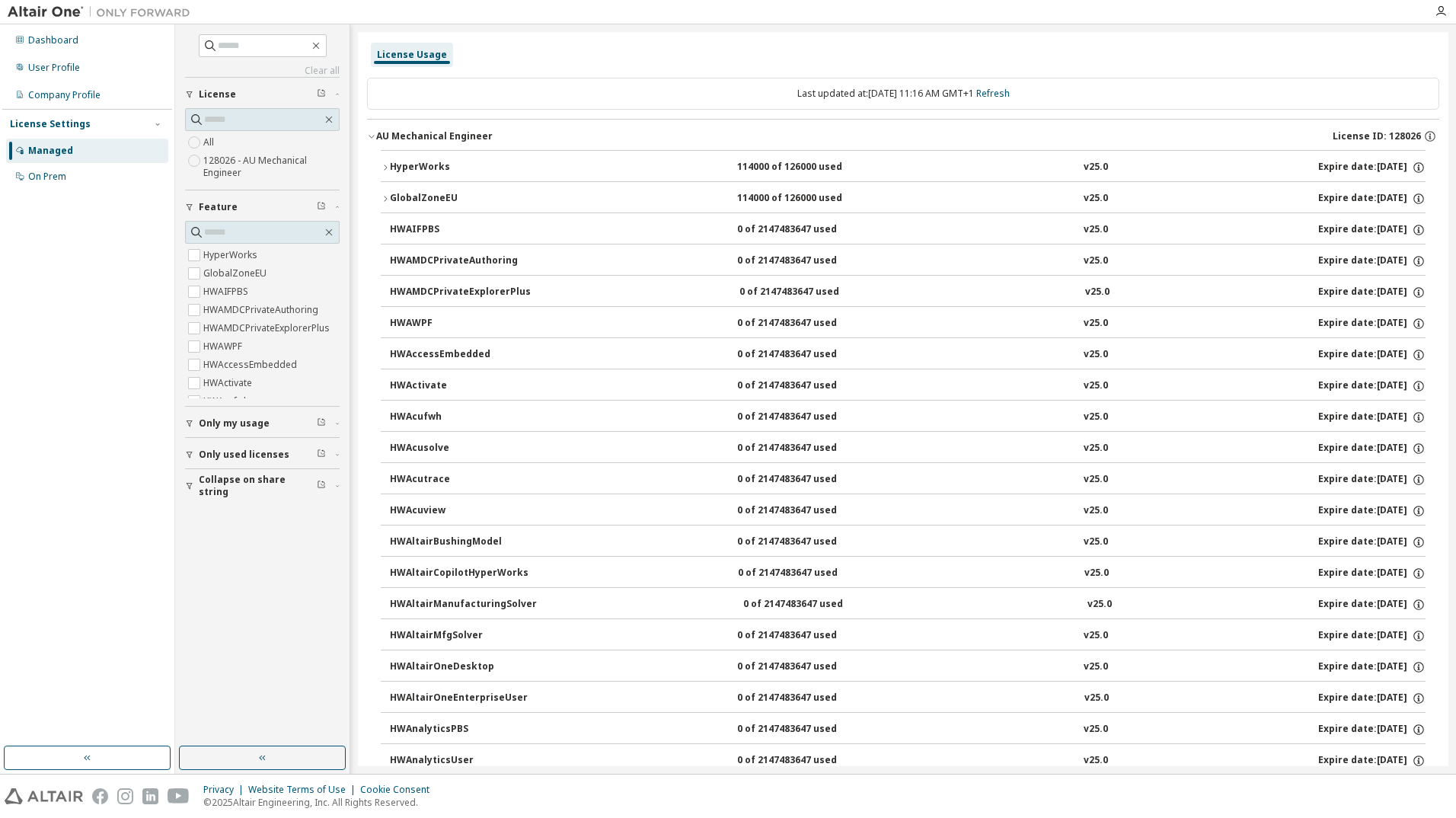
click at [387, 166] on icon "button" at bounding box center [385, 167] width 9 height 9
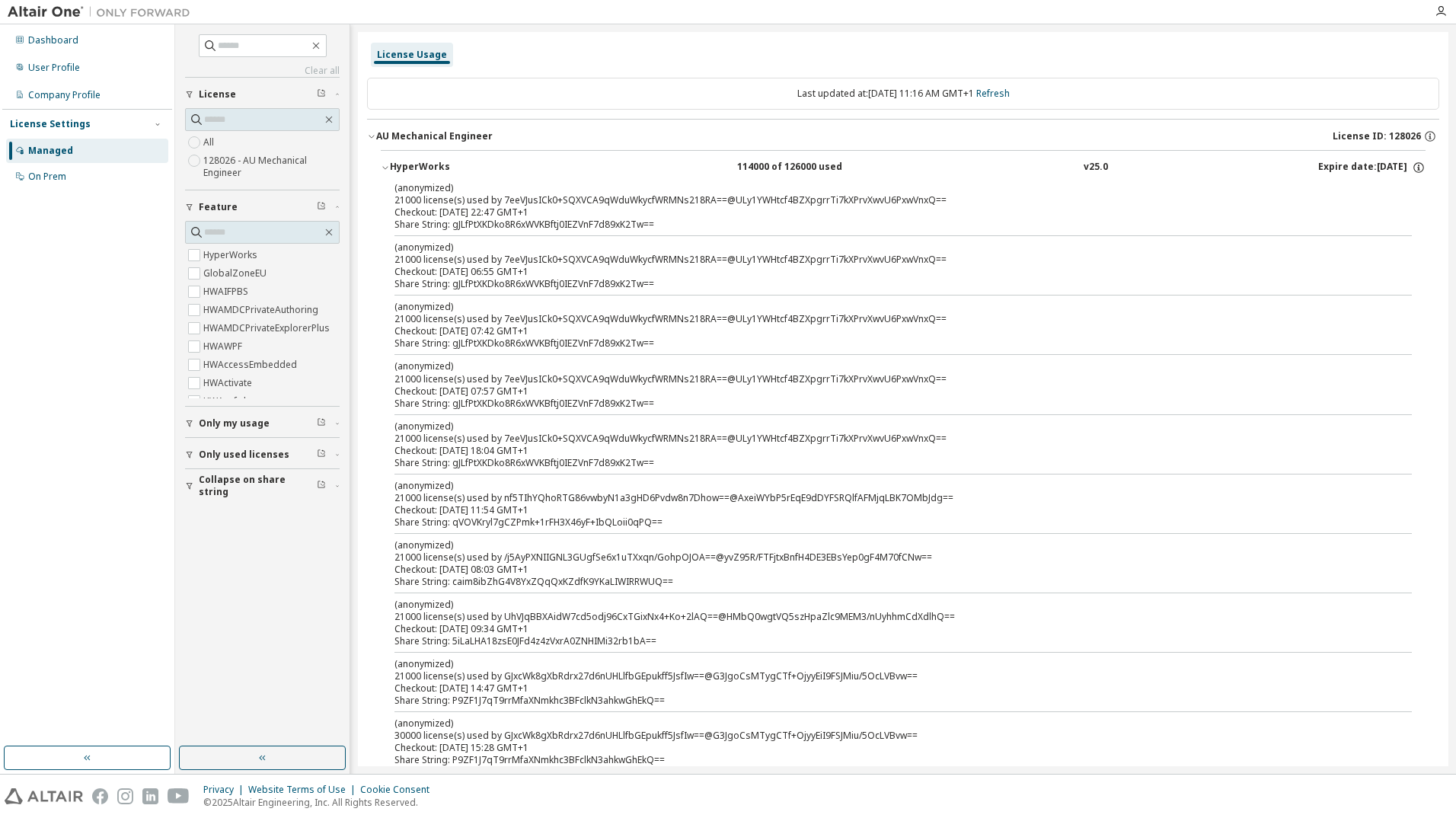
click at [383, 166] on icon "button" at bounding box center [385, 167] width 9 height 9
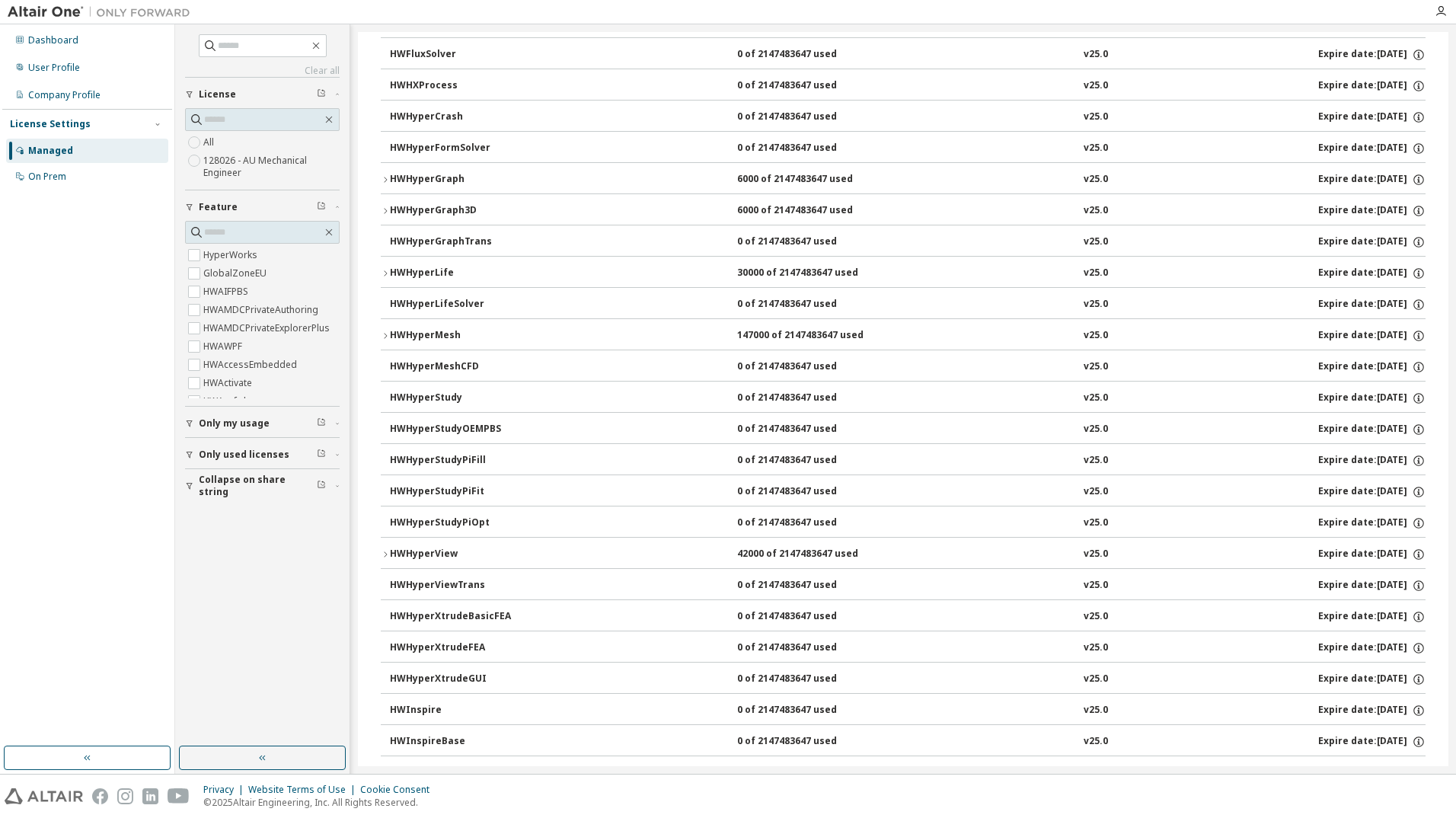
scroll to position [2436, 0]
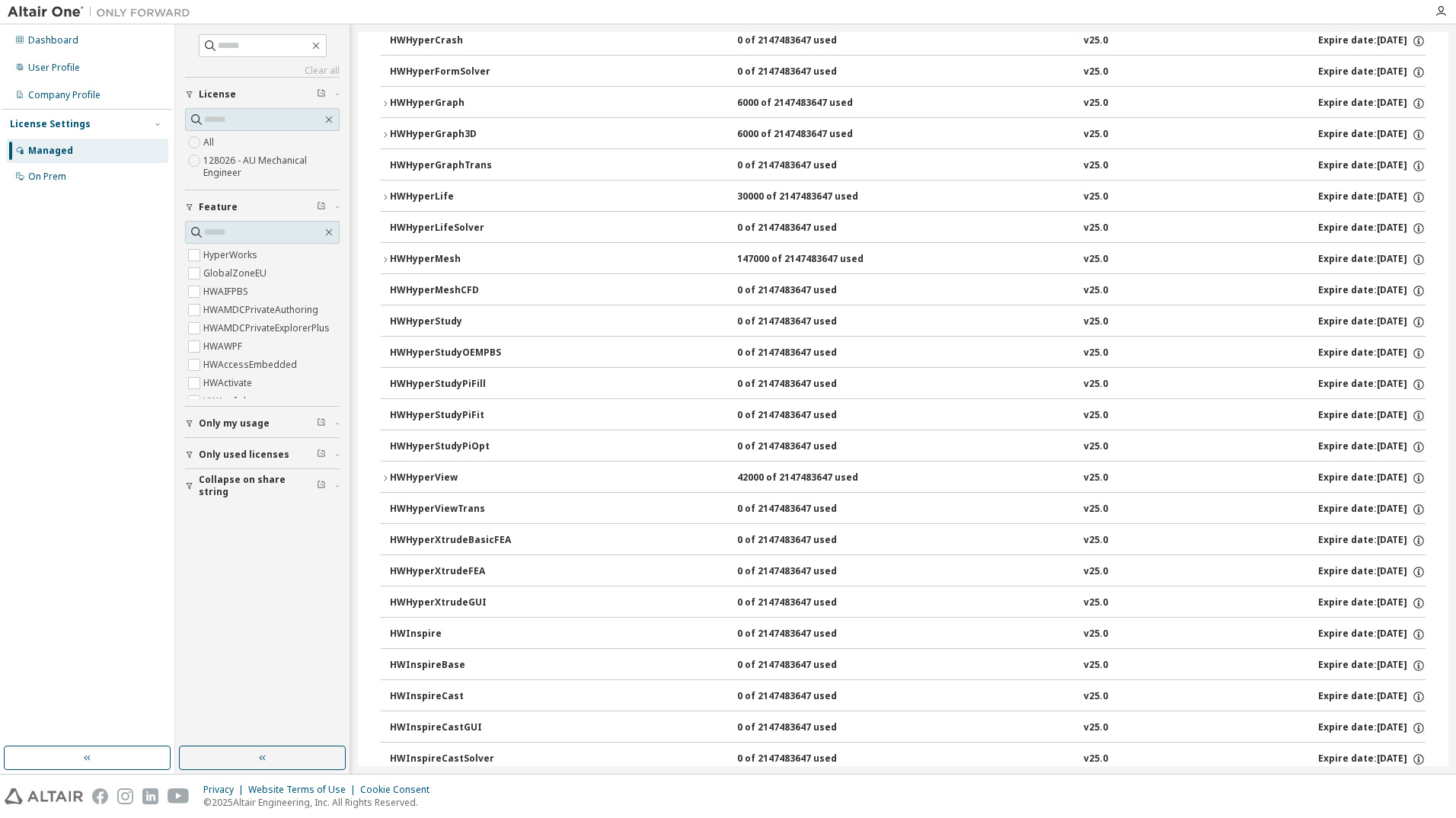
click at [383, 476] on icon "button" at bounding box center [385, 478] width 9 height 9
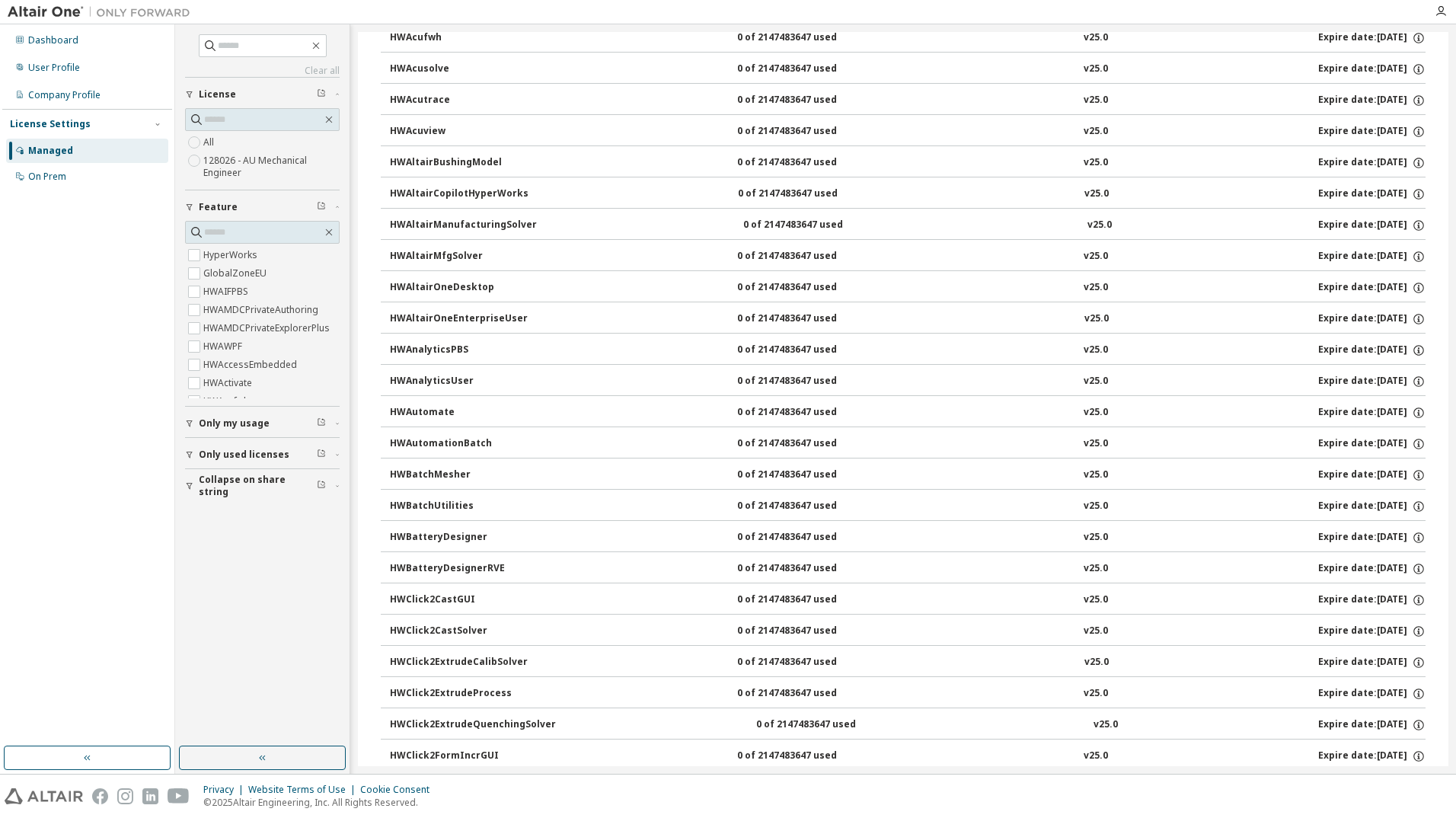
scroll to position [0, 0]
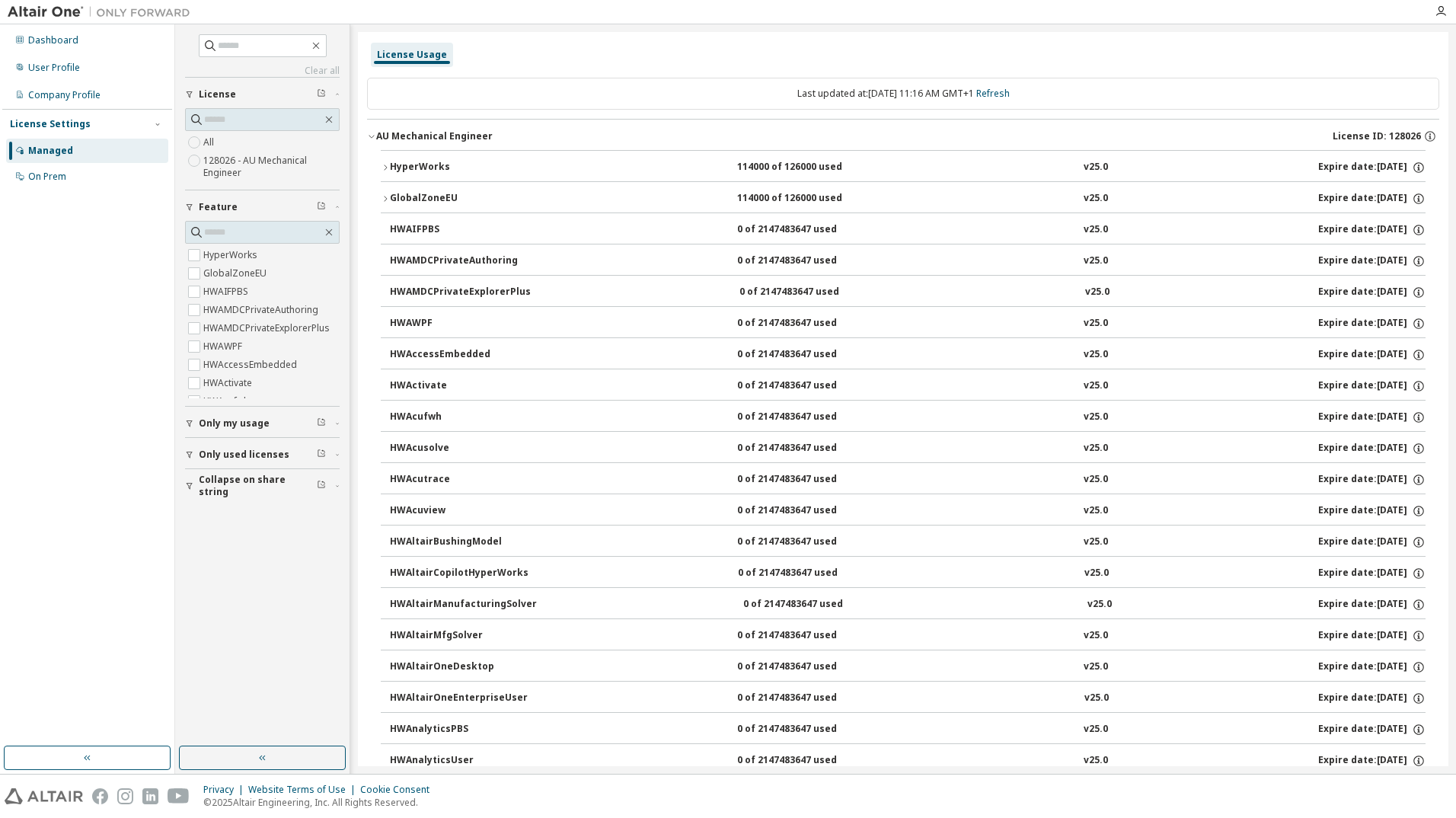
click at [385, 166] on icon "button" at bounding box center [385, 167] width 3 height 6
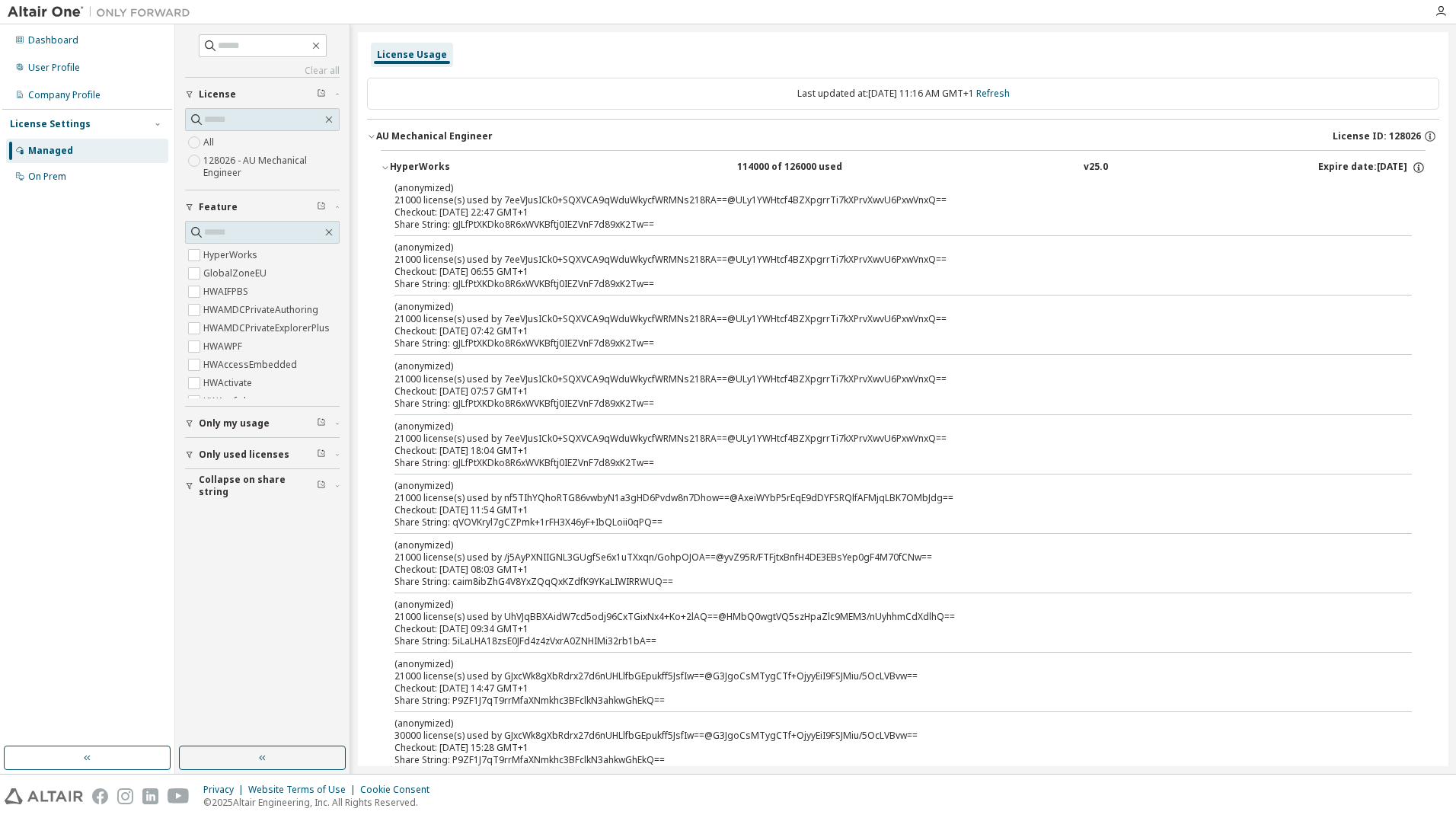
click at [385, 166] on icon "button" at bounding box center [385, 167] width 9 height 9
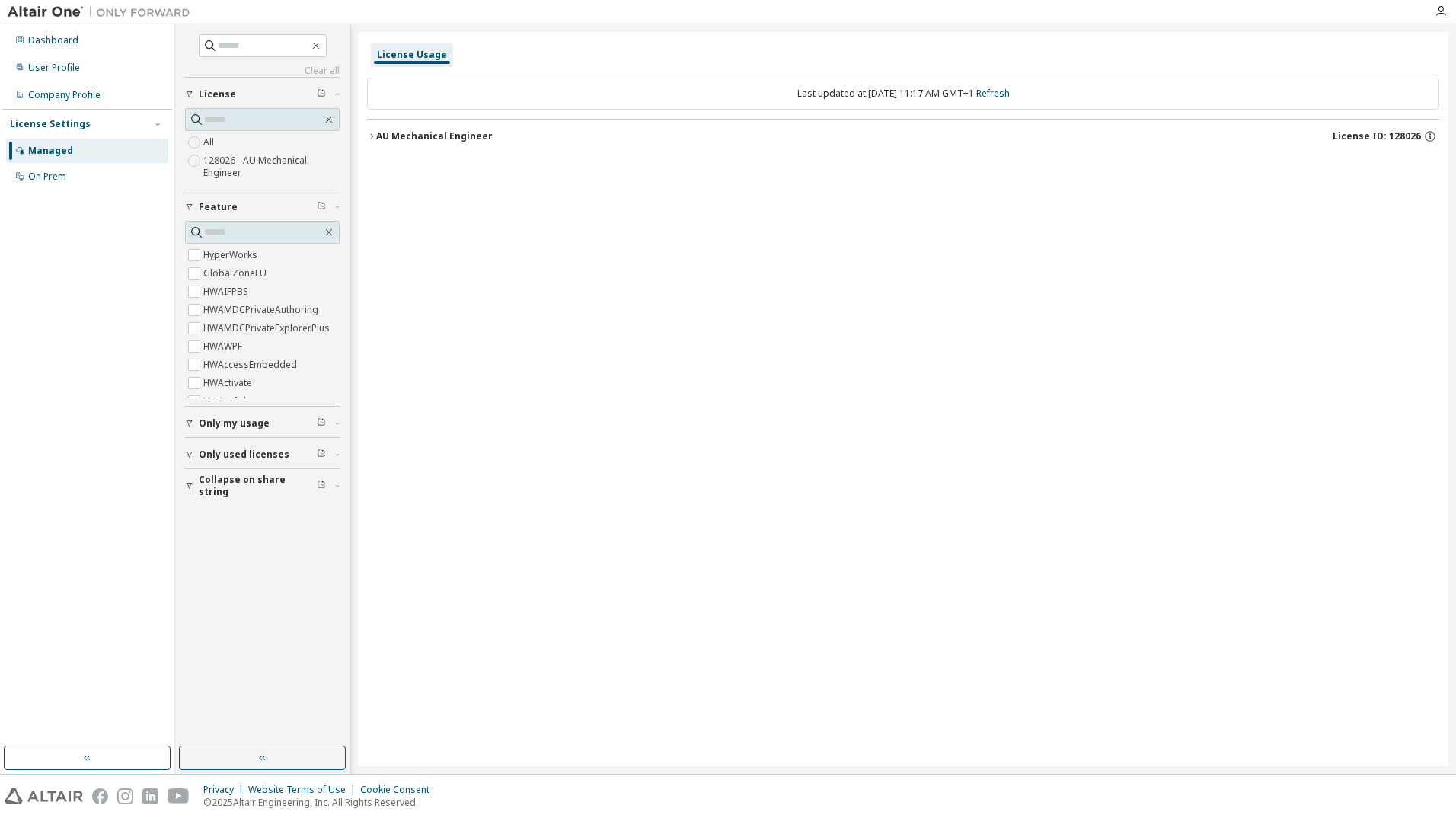
click at [374, 138] on icon "button" at bounding box center [371, 137] width 9 height 9
click at [368, 135] on icon "button" at bounding box center [371, 137] width 9 height 9
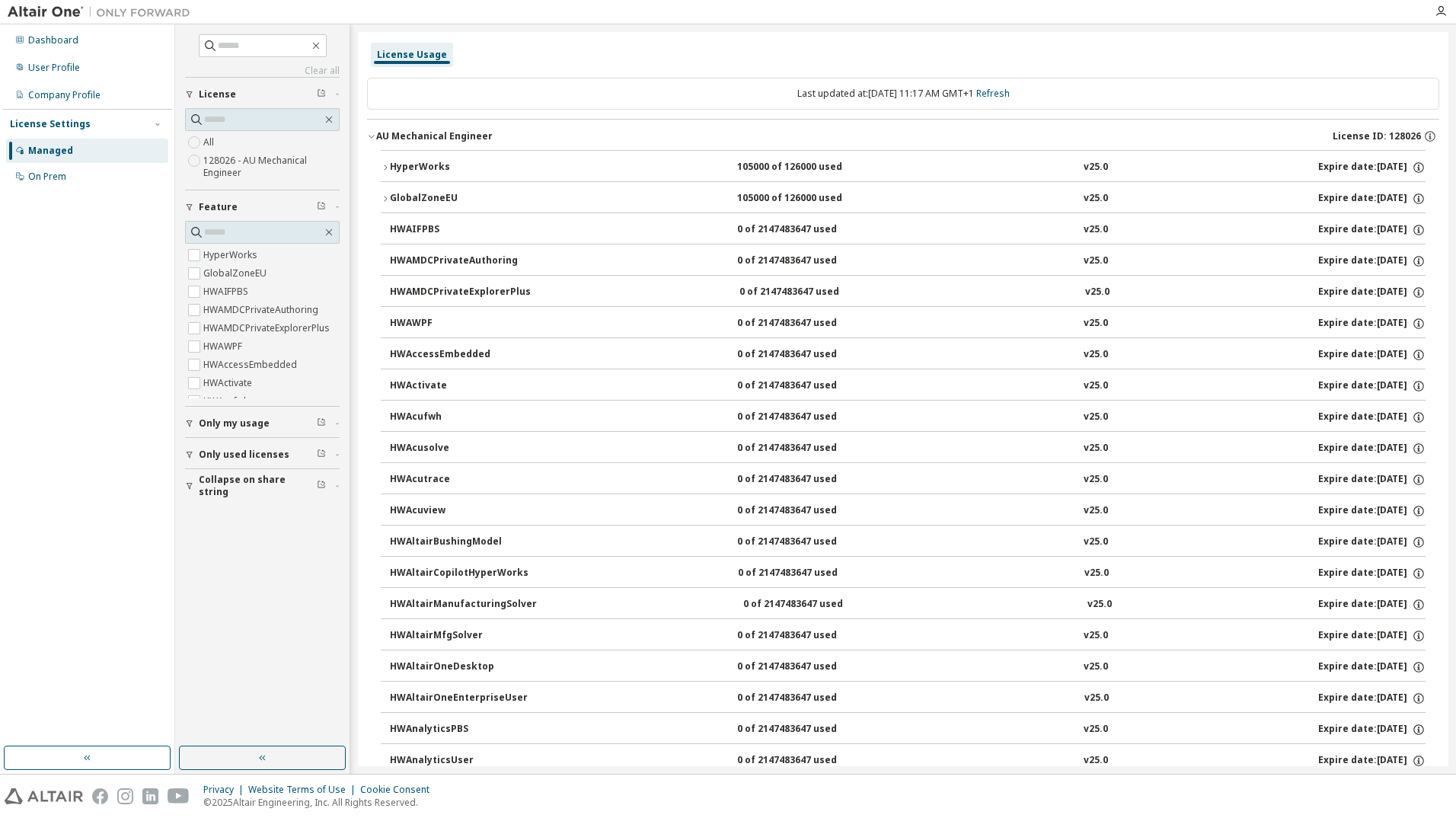
click at [381, 165] on icon "button" at bounding box center [385, 167] width 9 height 9
